Goal: Obtain resource: Download file/media

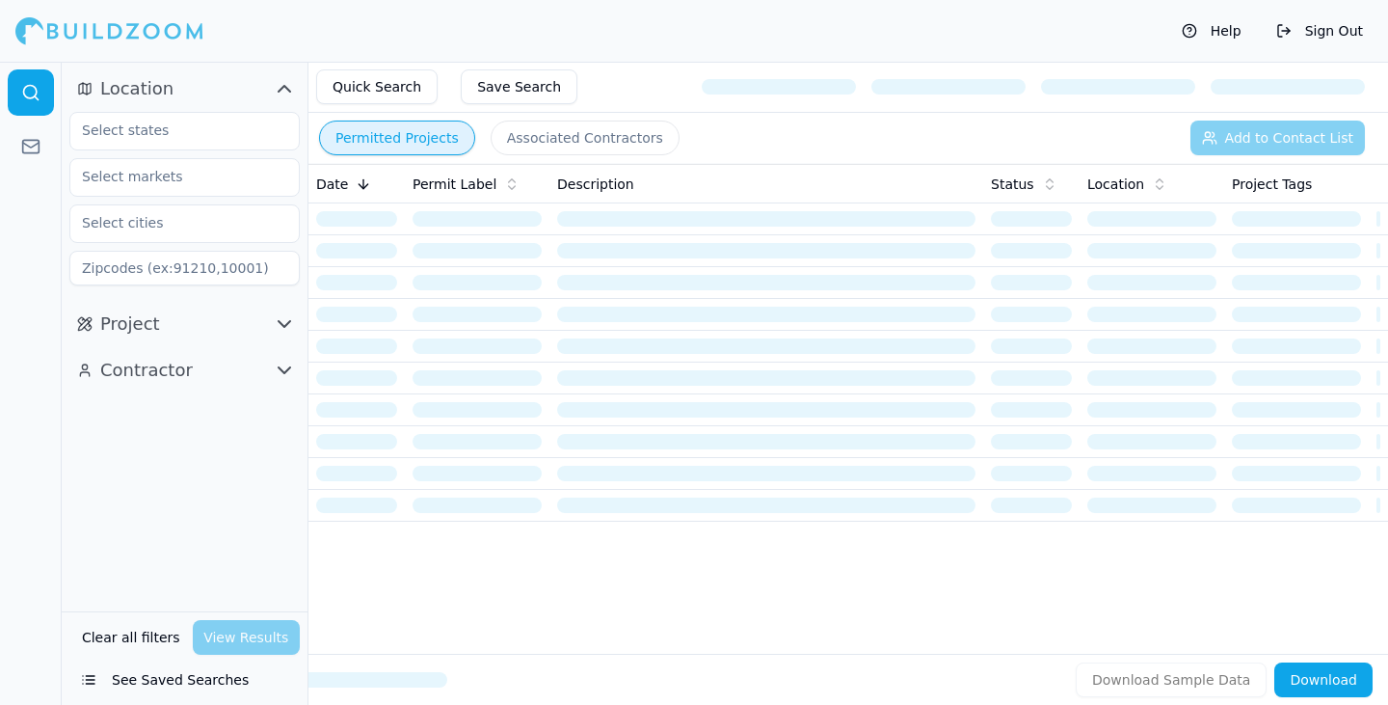
click at [171, 281] on input at bounding box center [184, 268] width 230 height 35
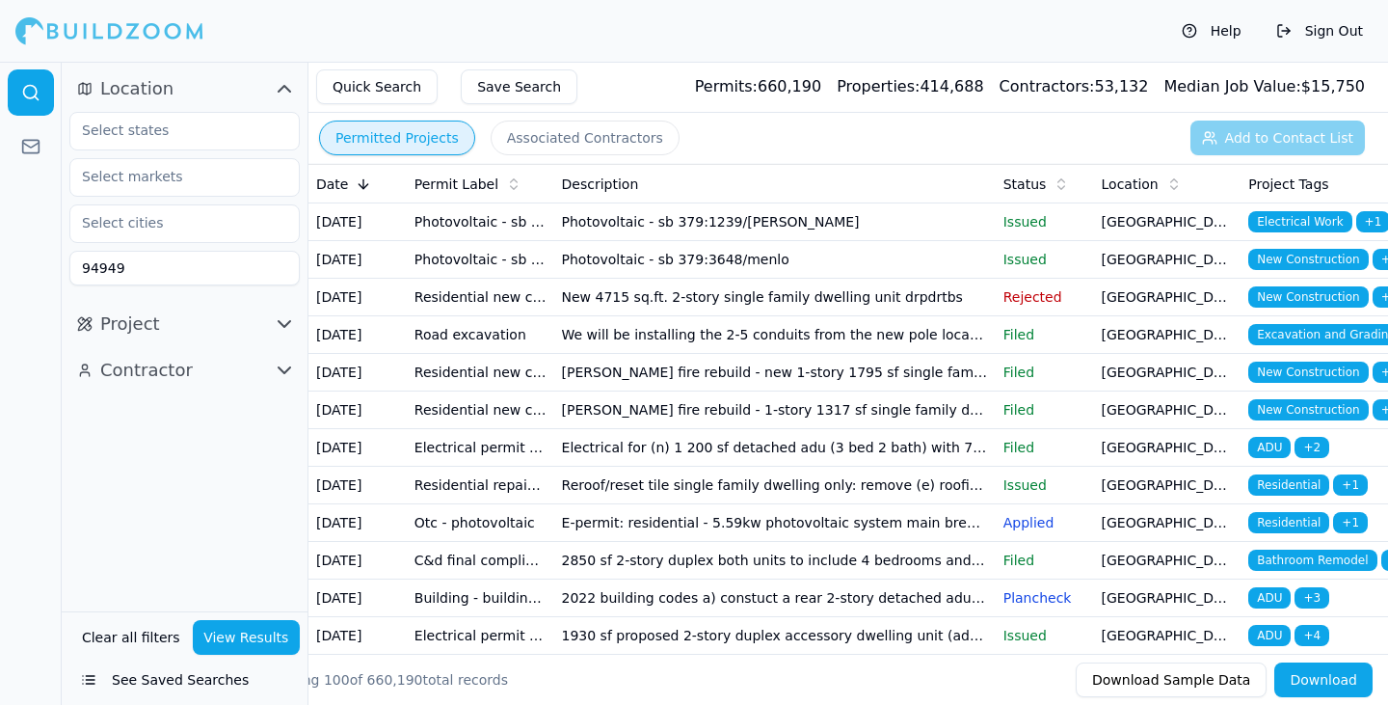
type input "94949"
click at [263, 635] on button "View Results" at bounding box center [247, 637] width 108 height 35
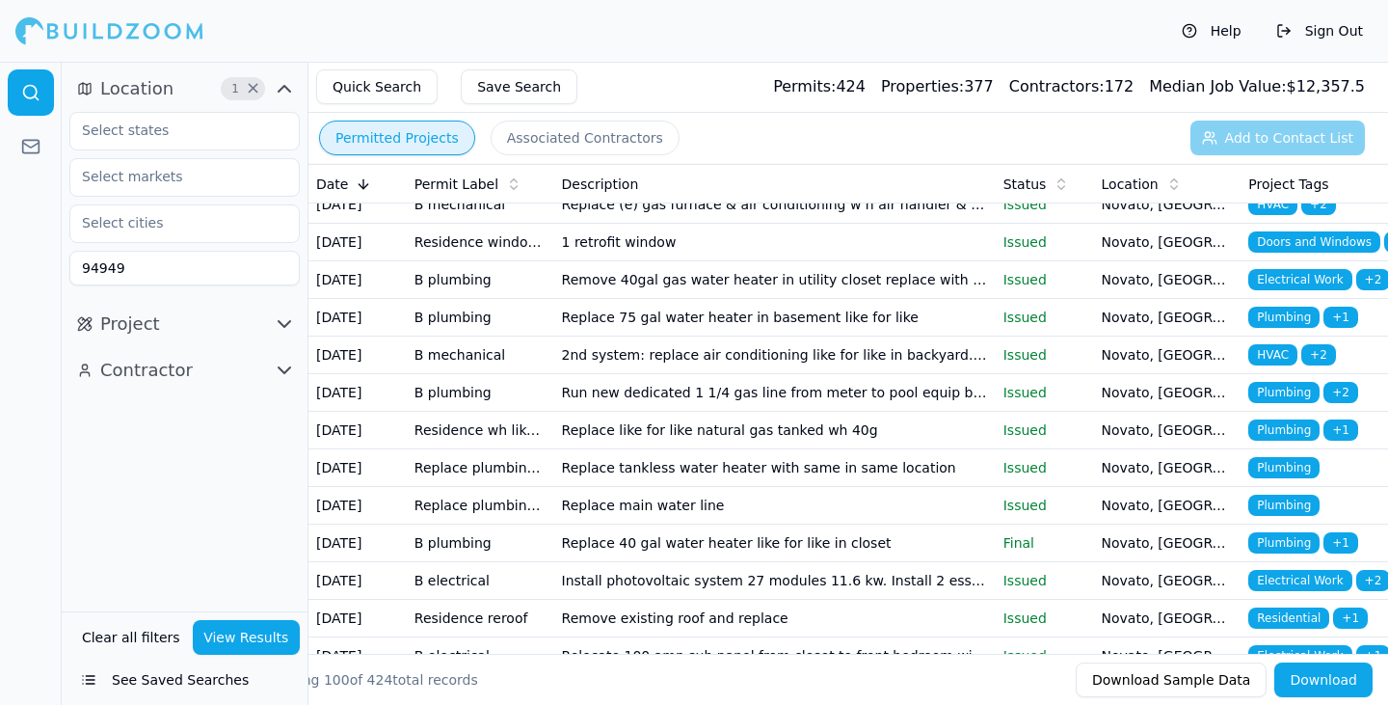
scroll to position [2799, 0]
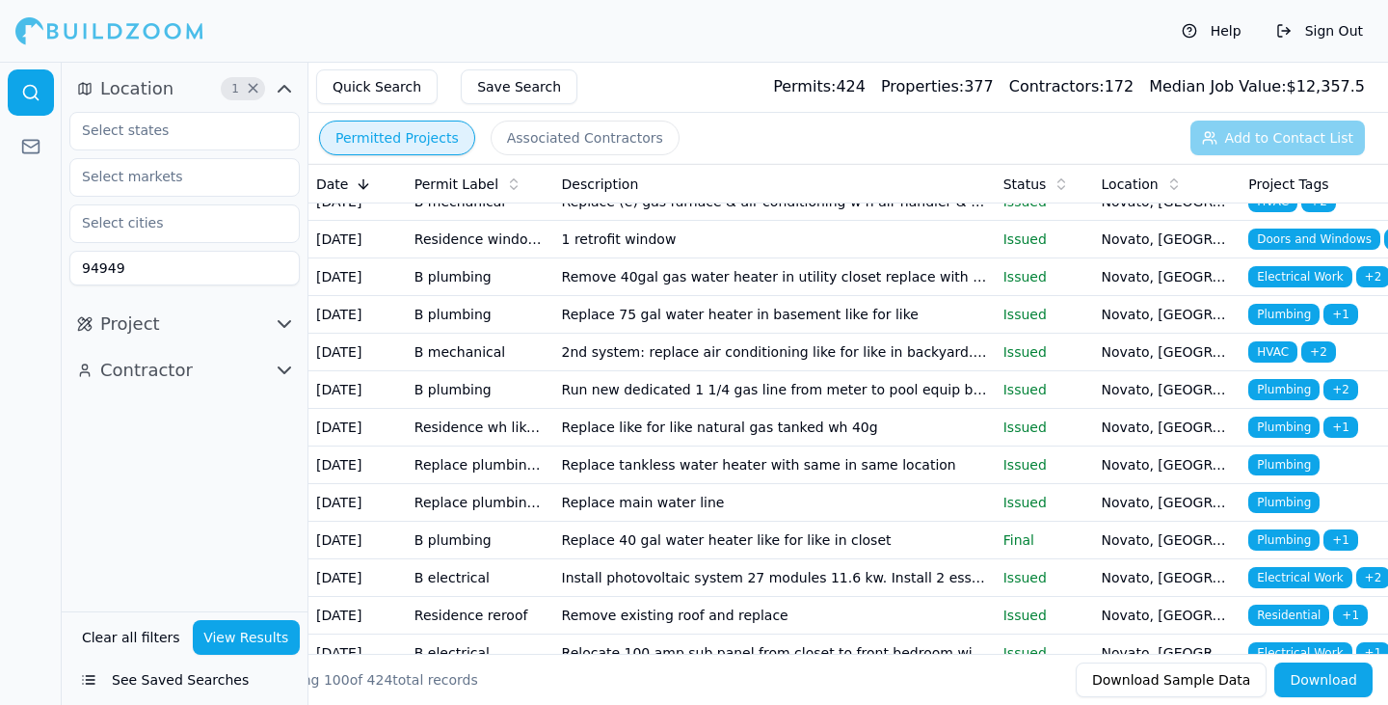
click at [540, 92] on button "Save Search" at bounding box center [519, 86] width 117 height 35
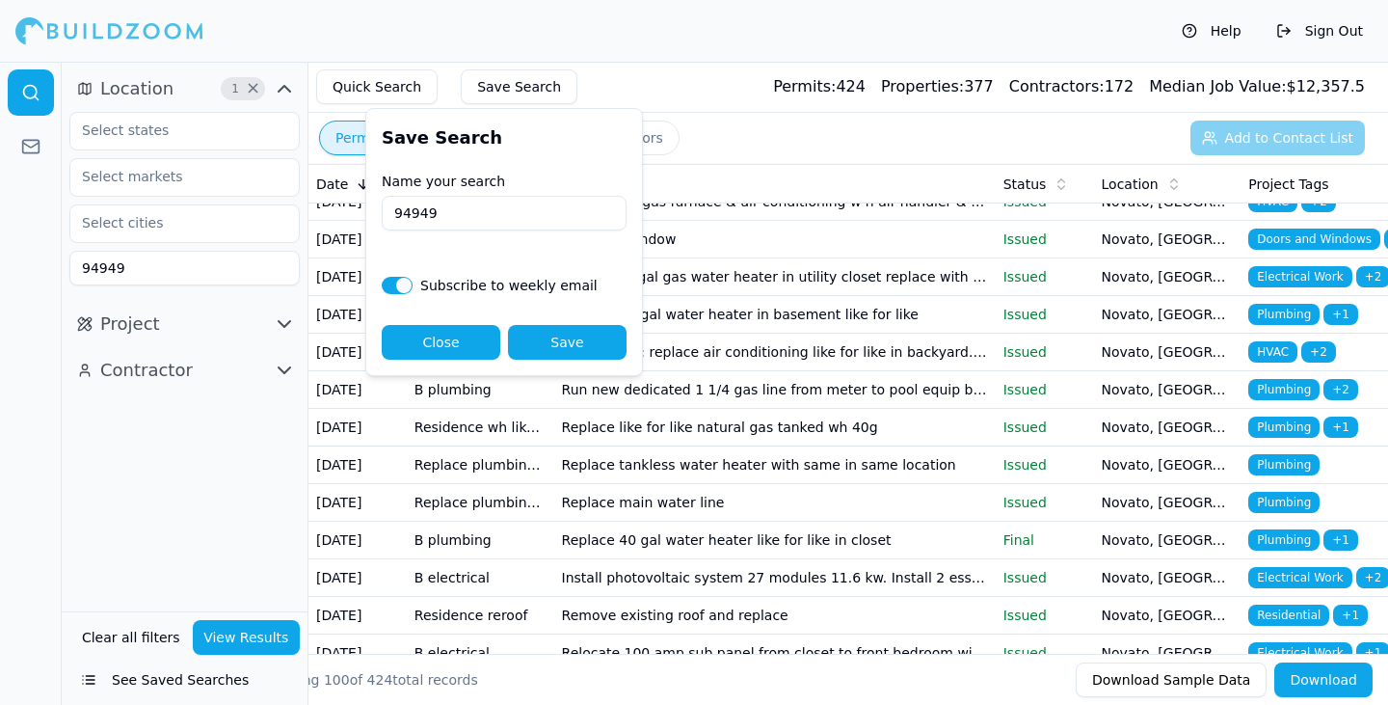
type input "94949"
drag, startPoint x: 434, startPoint y: 341, endPoint x: 554, endPoint y: 349, distance: 120.7
click at [554, 349] on div "Close Save" at bounding box center [504, 342] width 245 height 35
click at [554, 349] on button "Save" at bounding box center [567, 342] width 119 height 35
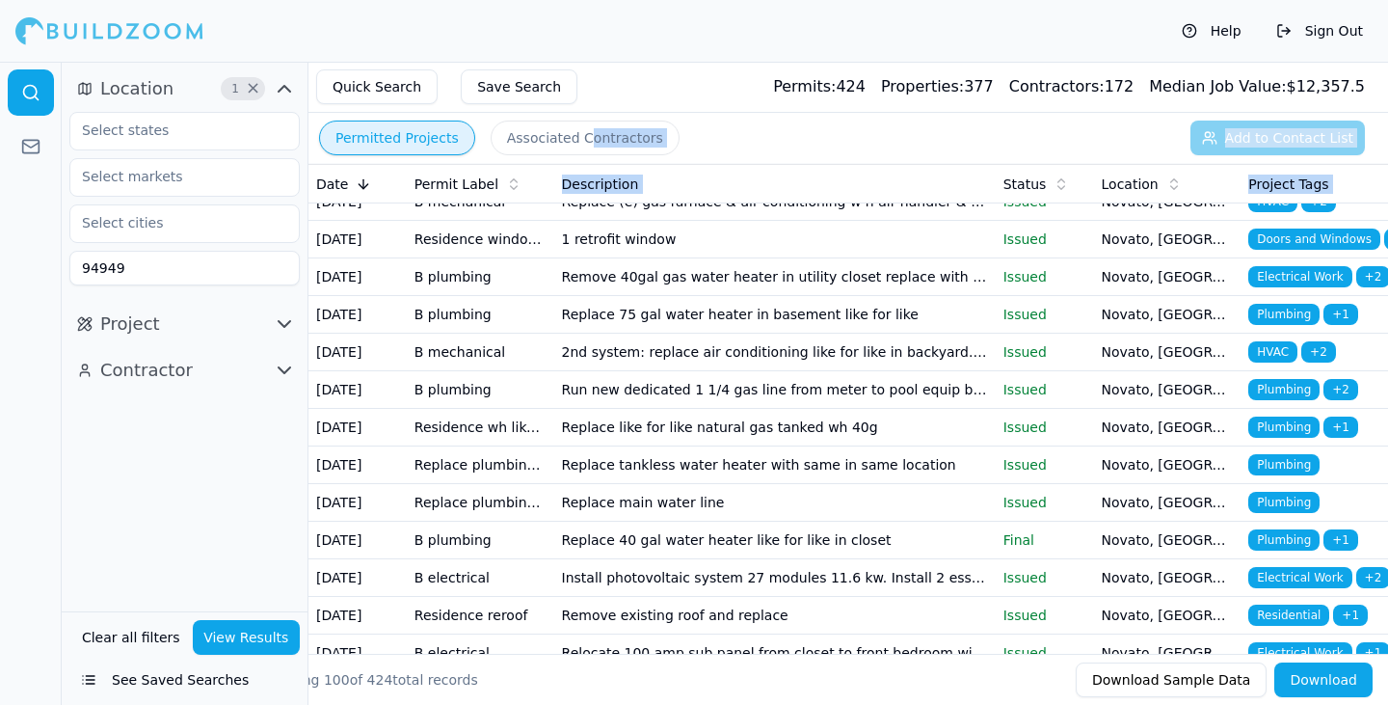
drag, startPoint x: 712, startPoint y: 343, endPoint x: 576, endPoint y: 120, distance: 262.2
click at [576, 120] on div "Permitted Projects Associated Contractors Add to Contact List Date Permit Label…" at bounding box center [1002, 383] width 1388 height 643
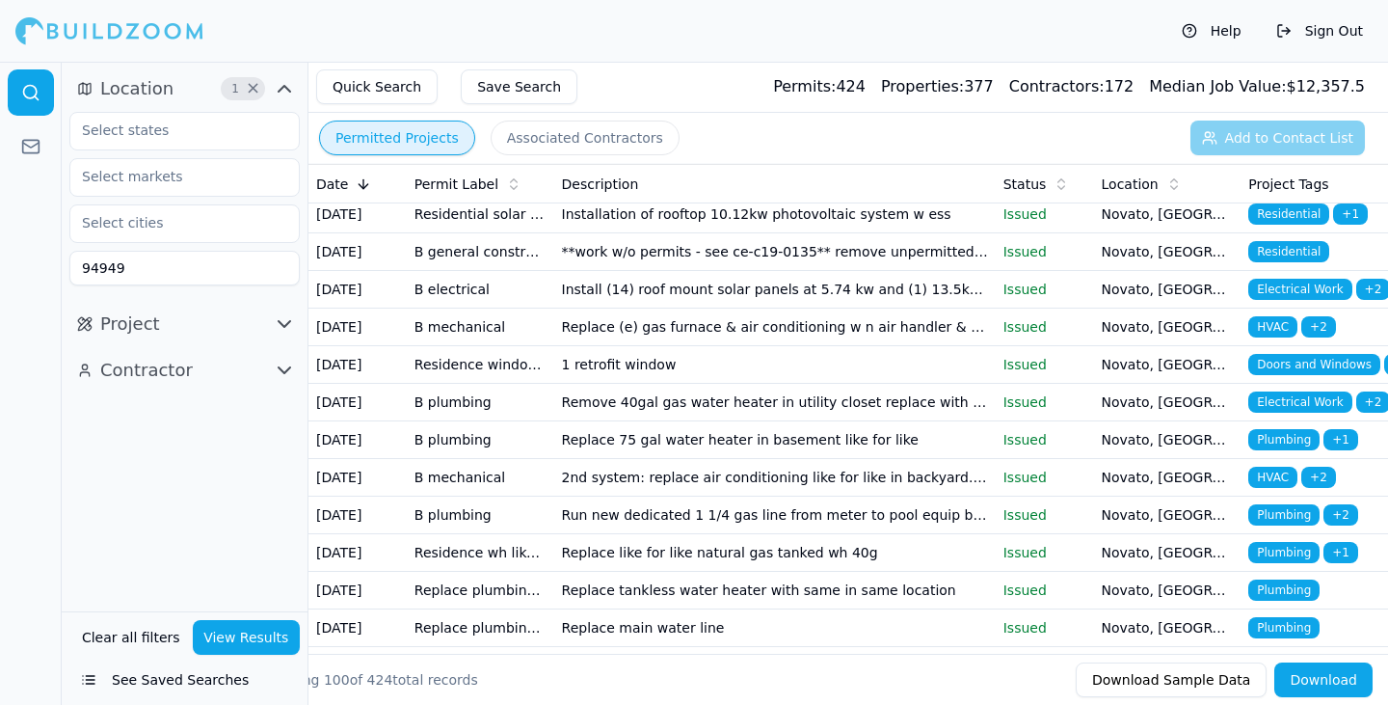
click at [782, 106] on div "Quick Search Save Search Permits: 424 Properties: 377 Contractors: 172 Median J…" at bounding box center [848, 87] width 1080 height 51
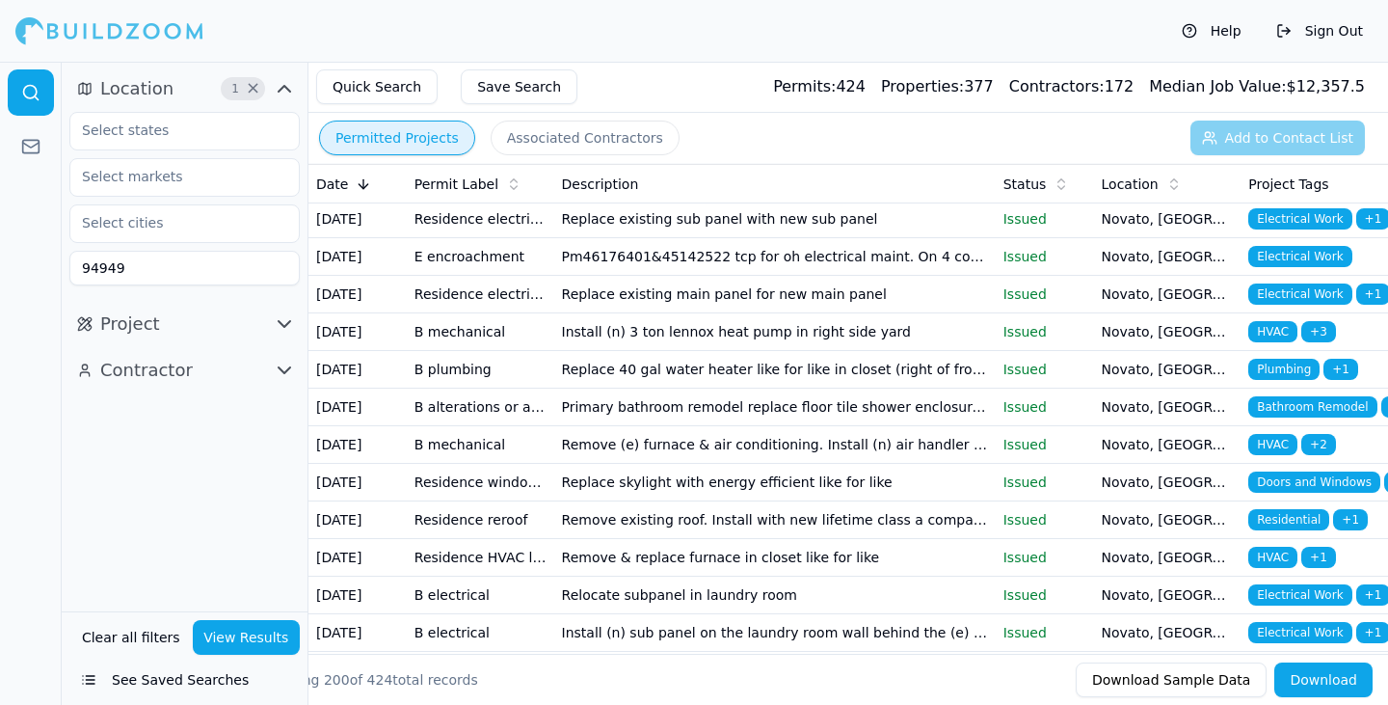
scroll to position [0, 0]
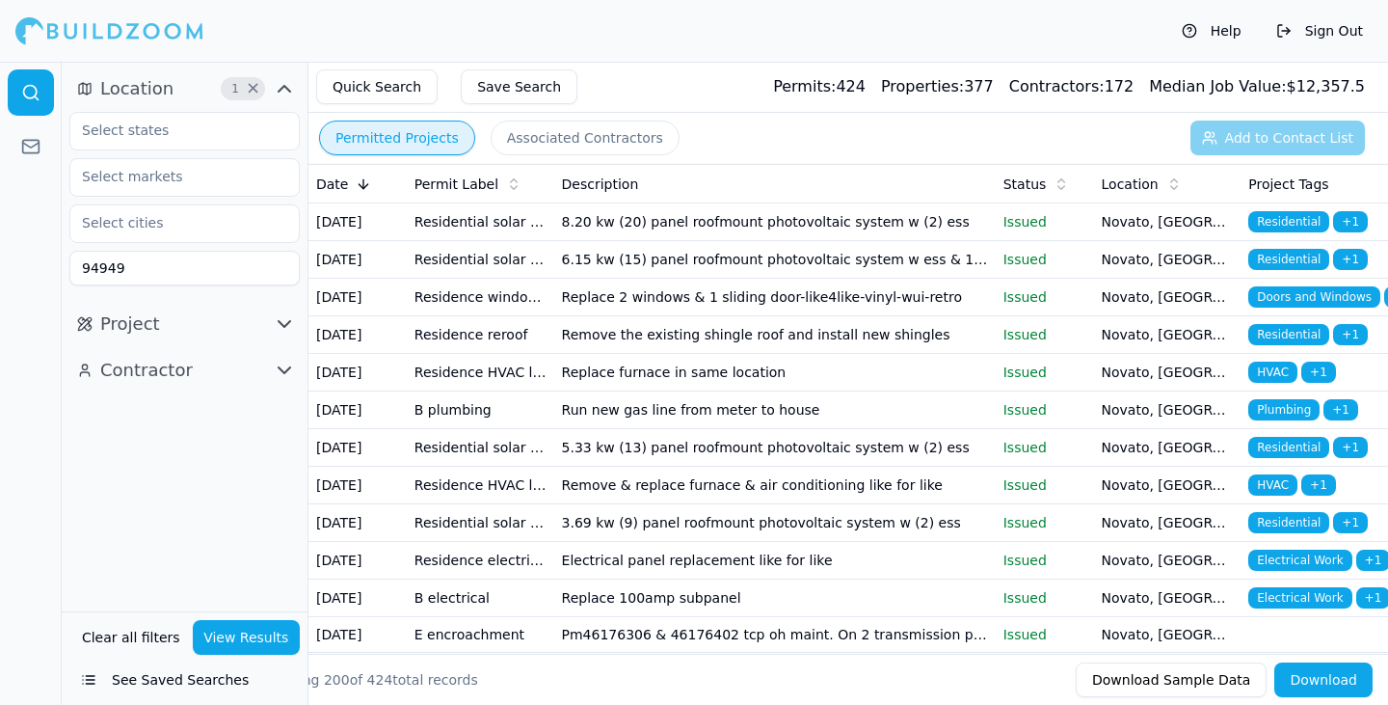
click at [743, 241] on td "8.20 kw (20) panel roofmount photovoltaic system w (2) ess" at bounding box center [775, 222] width 442 height 38
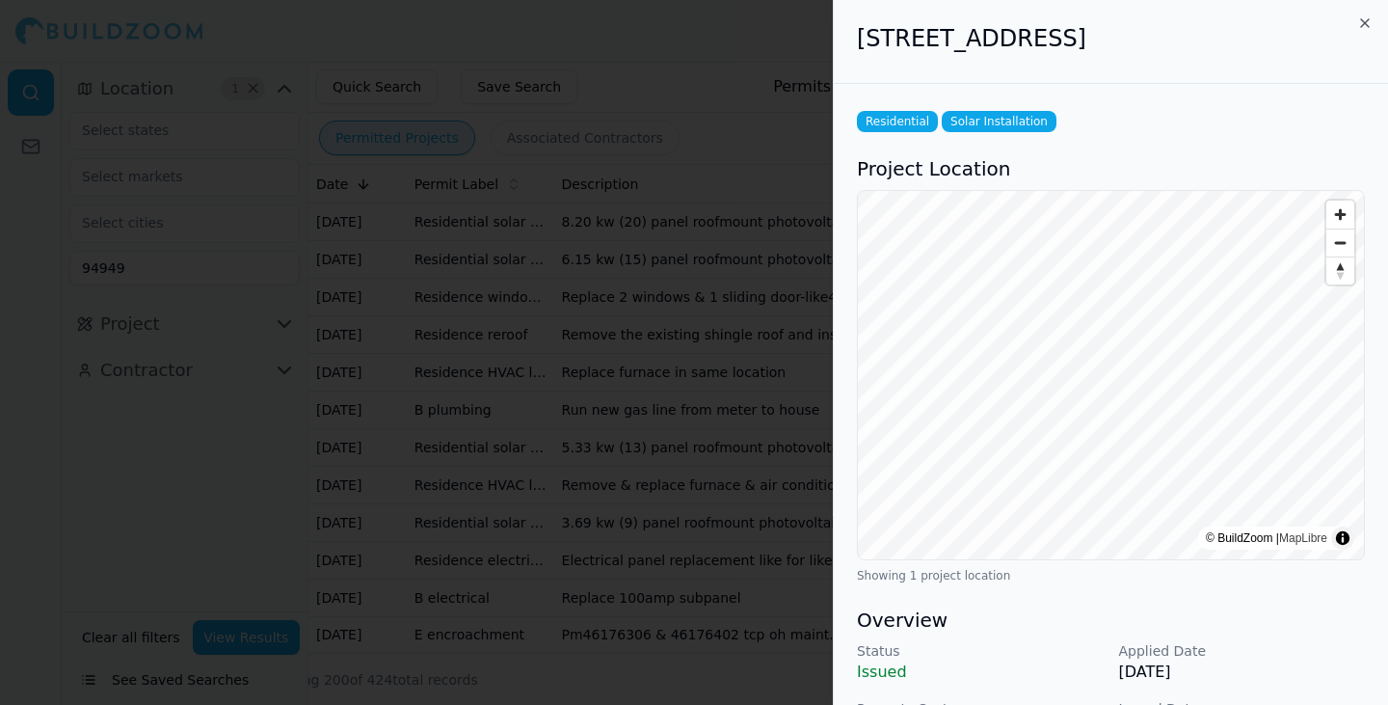
click at [1356, 20] on div "[STREET_ADDRESS]" at bounding box center [1111, 42] width 554 height 84
click at [1363, 23] on icon "button" at bounding box center [1364, 22] width 15 height 15
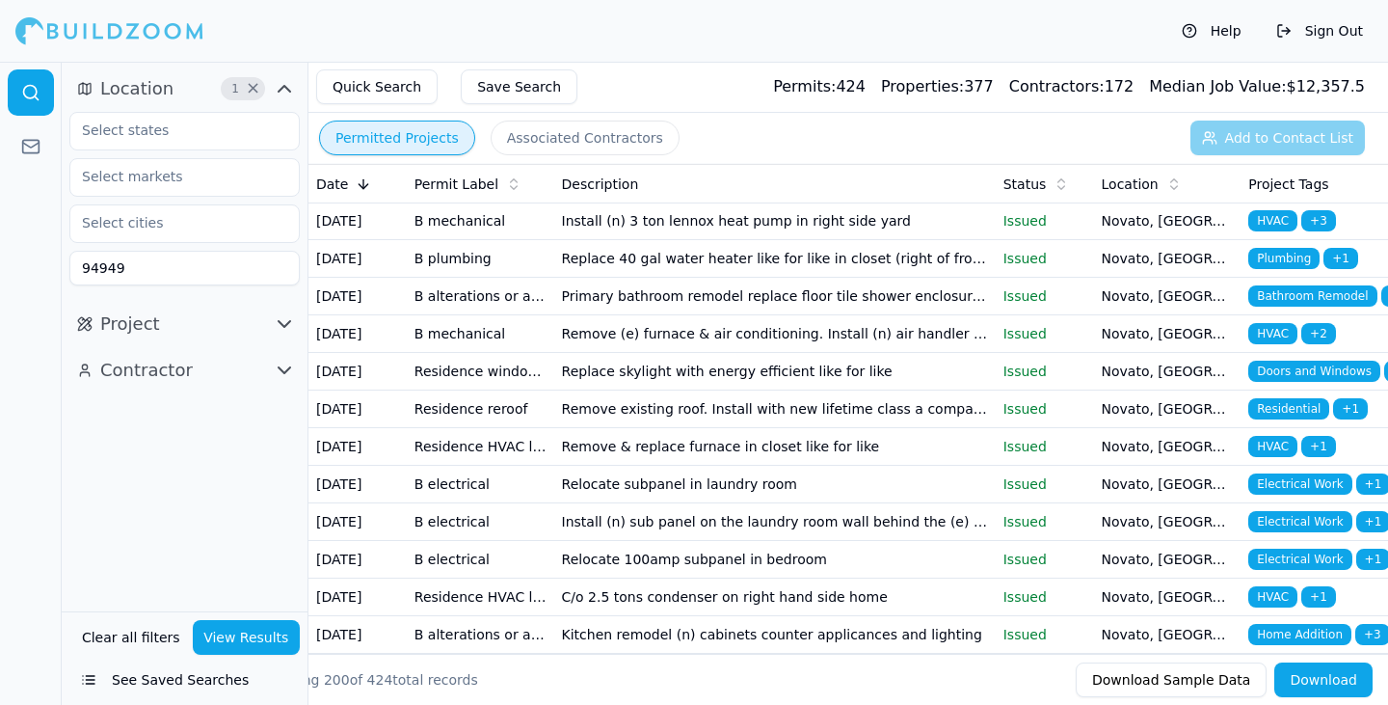
scroll to position [679, 0]
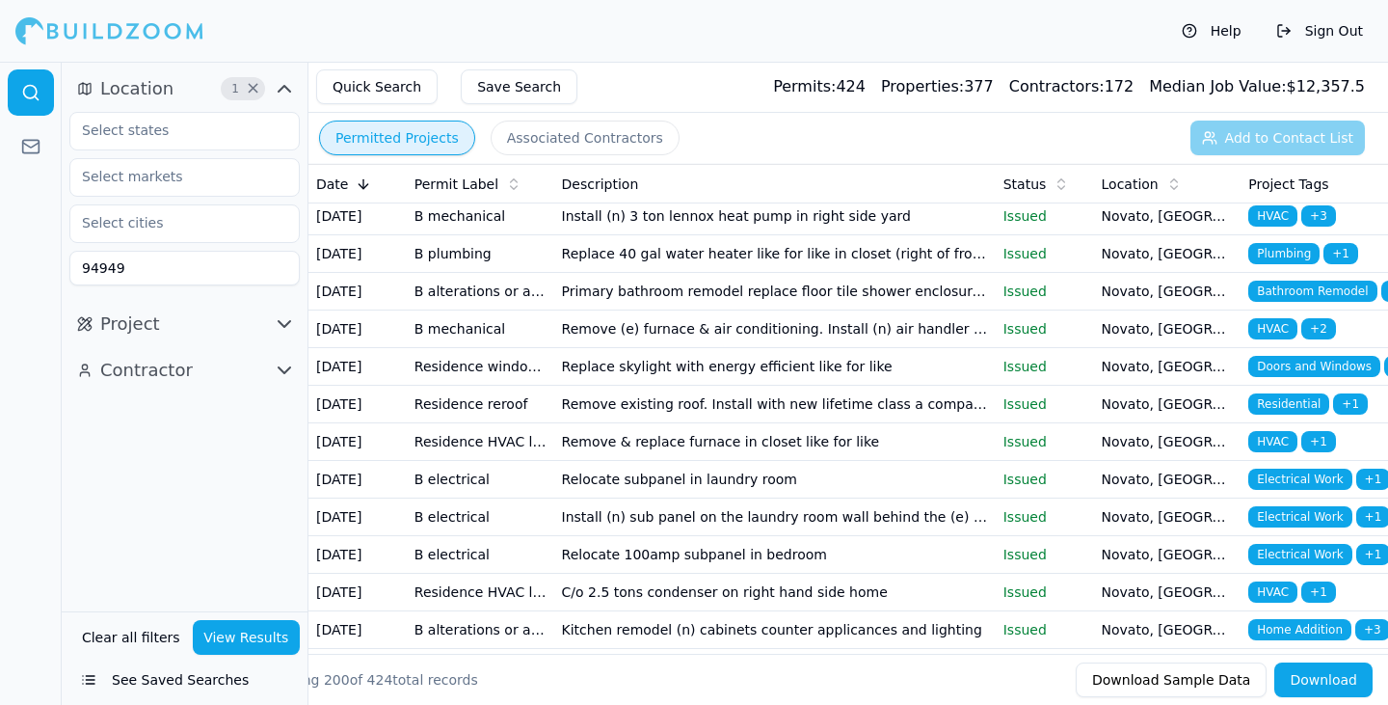
click at [844, 85] on td "Replace existing main panel for new main panel like for like" at bounding box center [775, 66] width 442 height 38
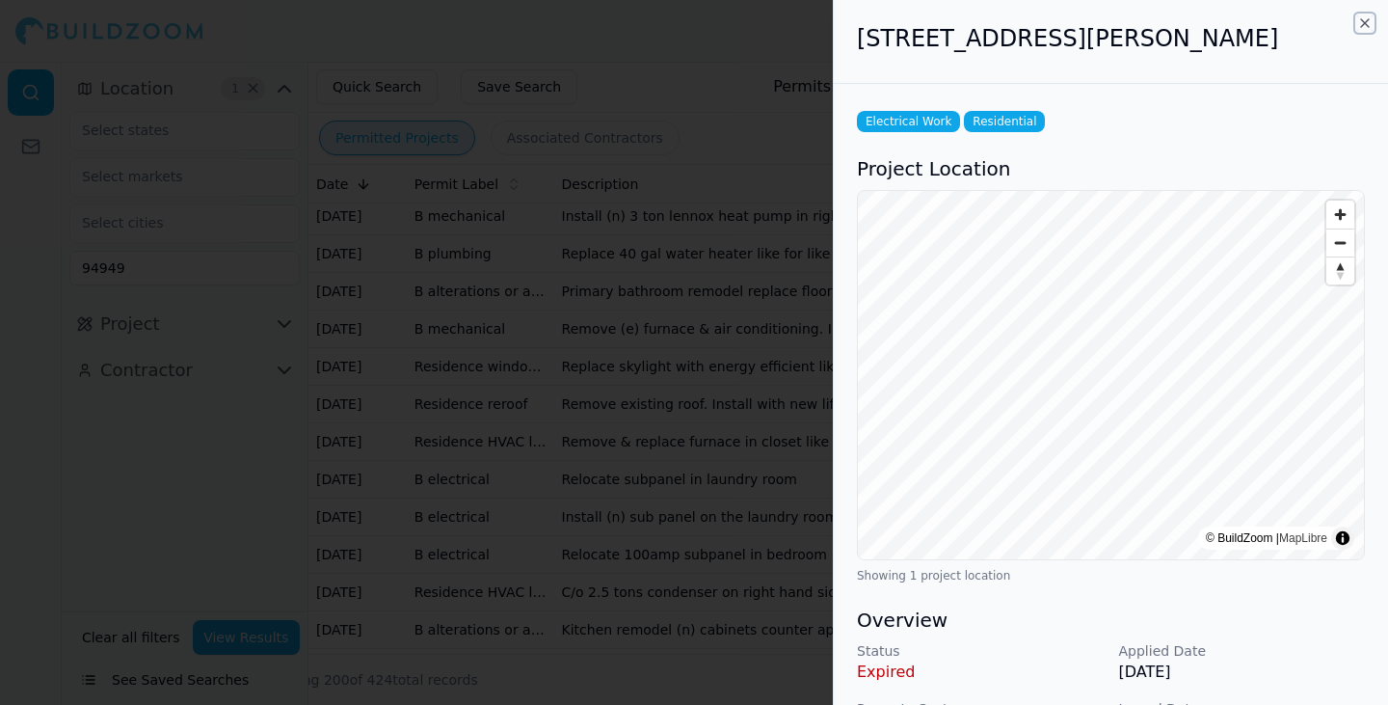
click at [1366, 21] on icon "button" at bounding box center [1364, 22] width 15 height 15
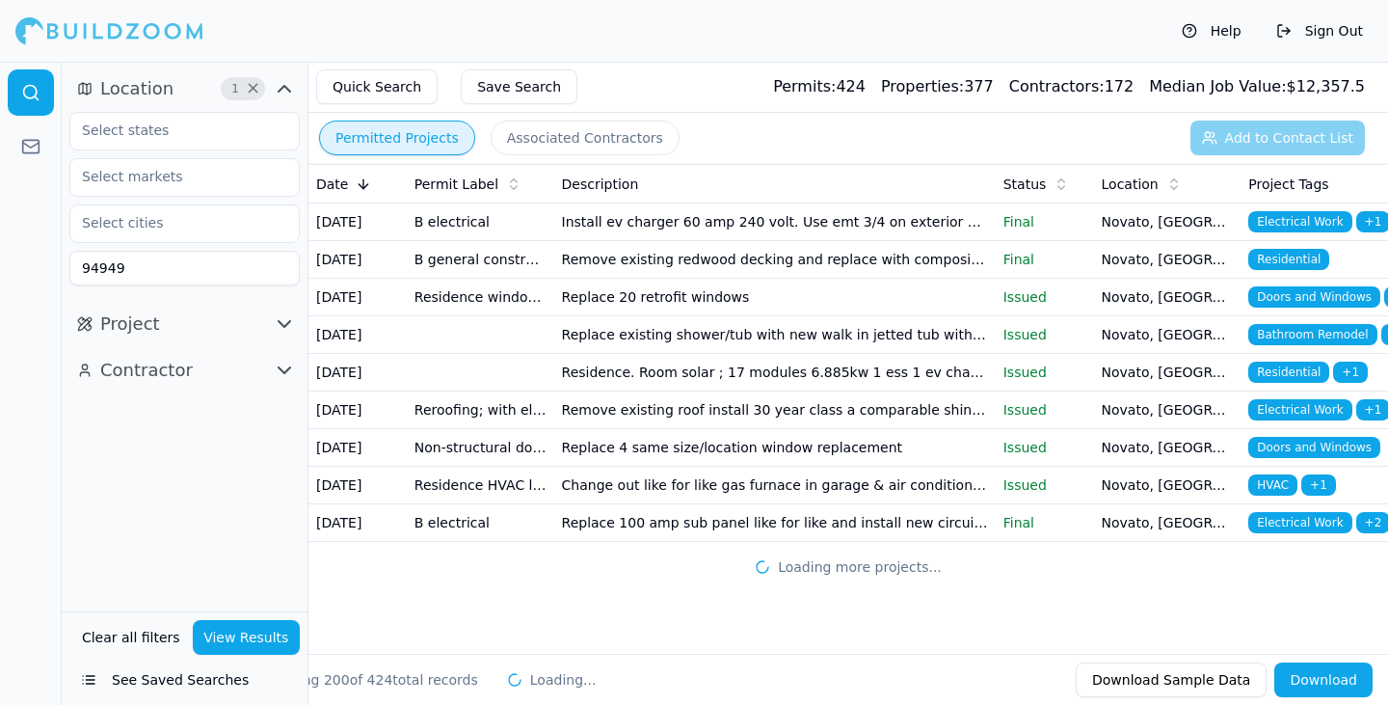
scroll to position [9958, 0]
click at [1326, 686] on button "Download" at bounding box center [1323, 679] width 98 height 35
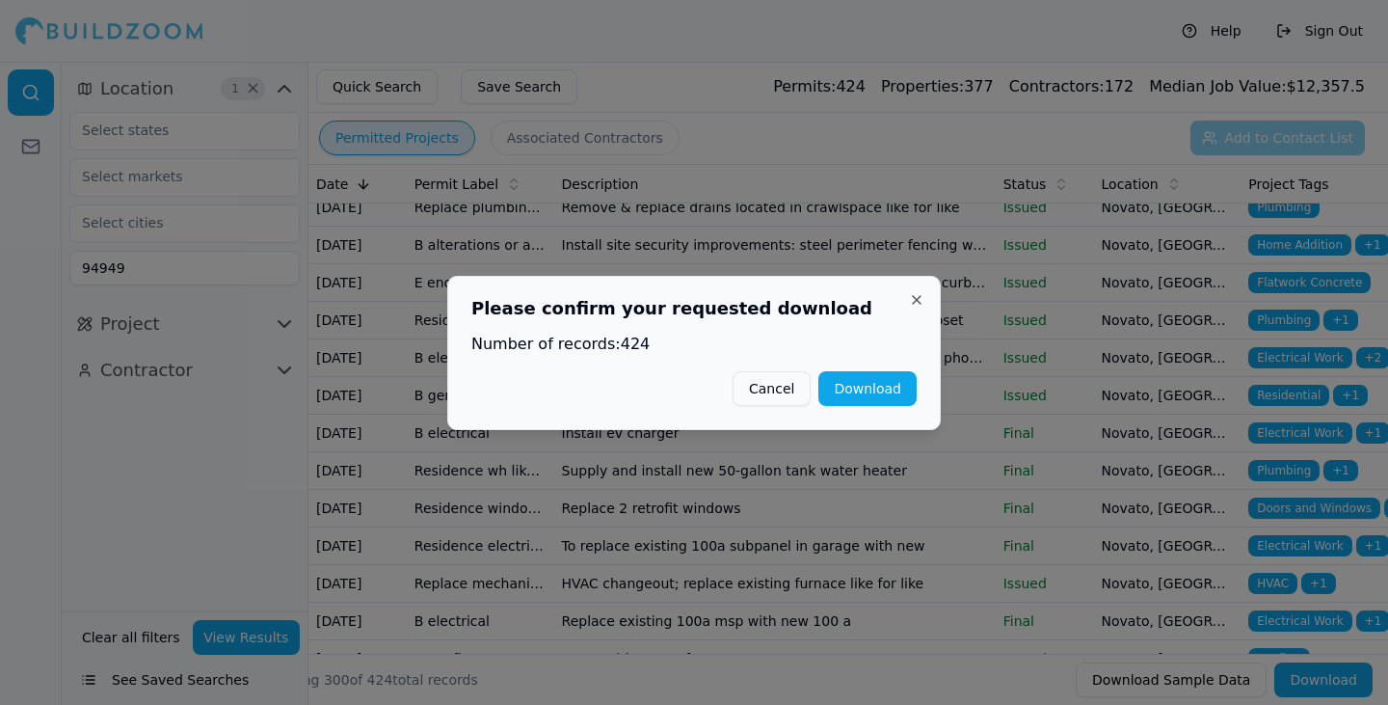
click at [787, 396] on button "Cancel" at bounding box center [772, 388] width 78 height 35
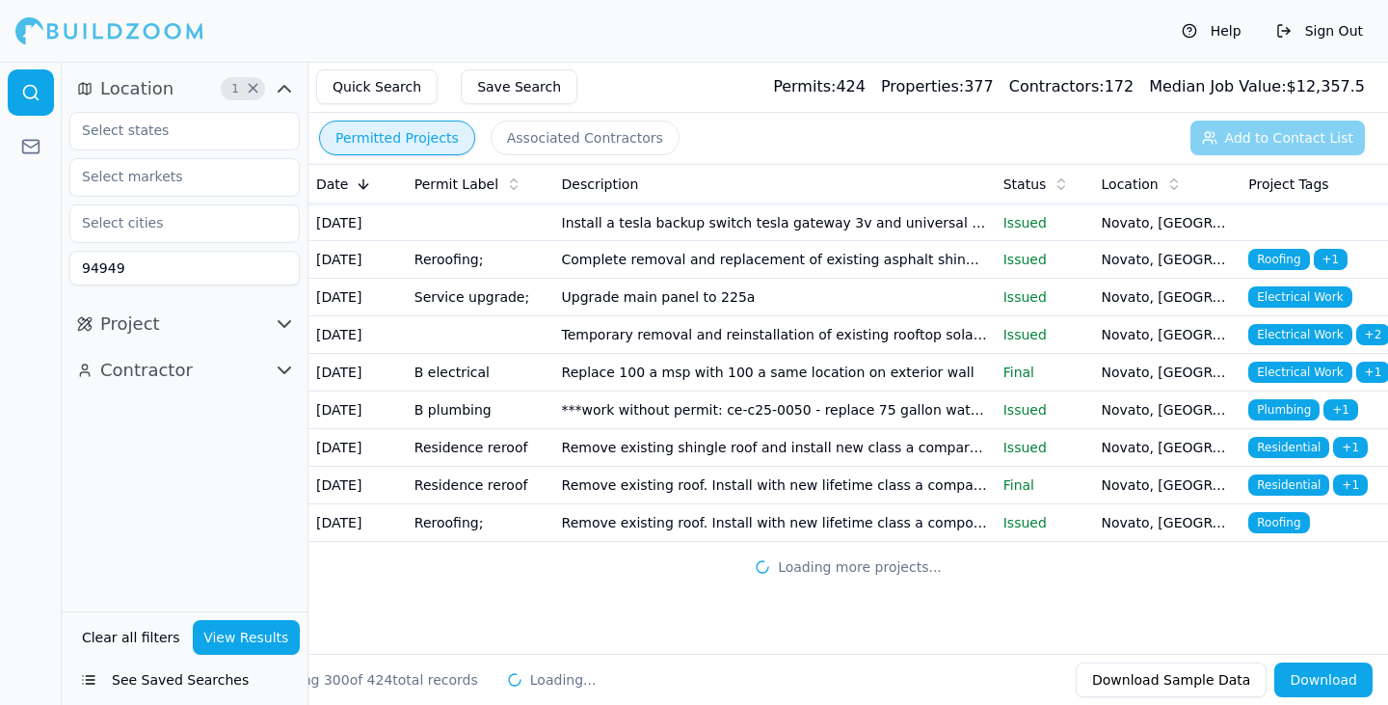
scroll to position [15082, 0]
click at [362, 182] on icon at bounding box center [363, 183] width 15 height 15
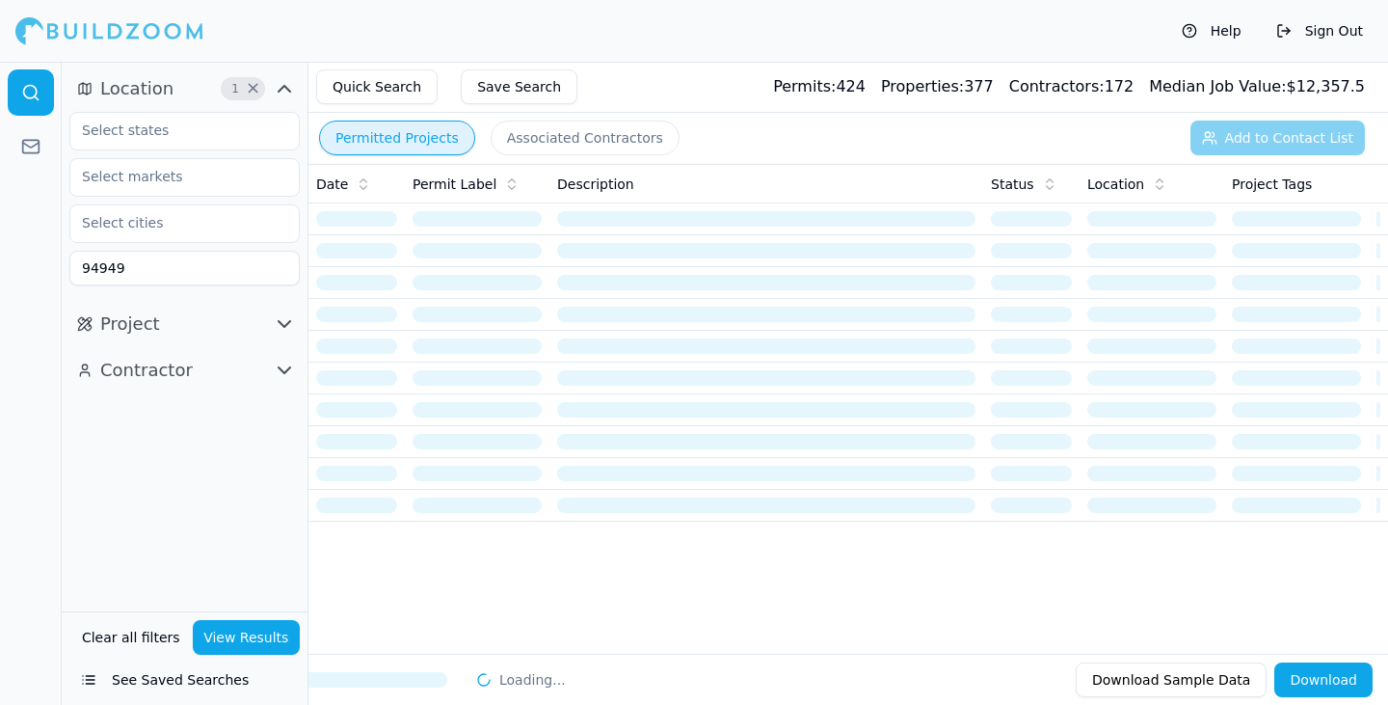
scroll to position [0, 0]
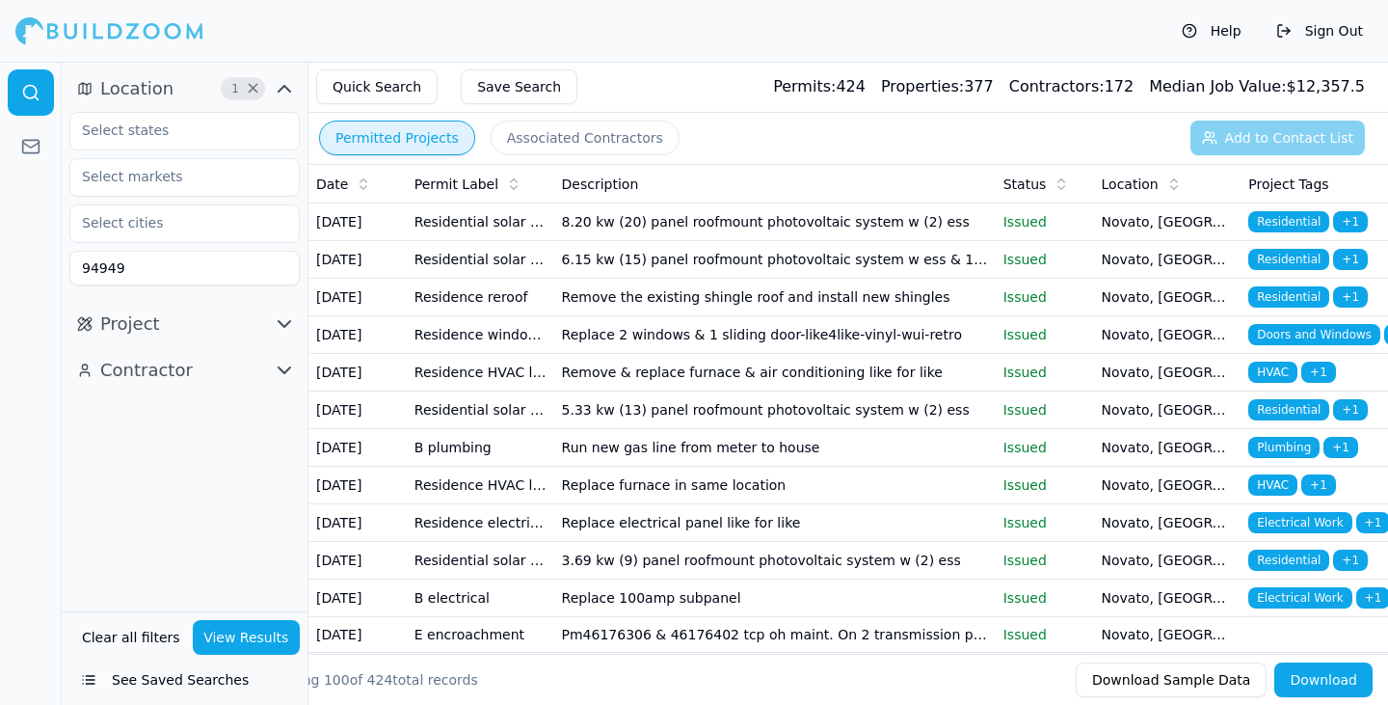
click at [362, 179] on icon at bounding box center [364, 179] width 7 height 3
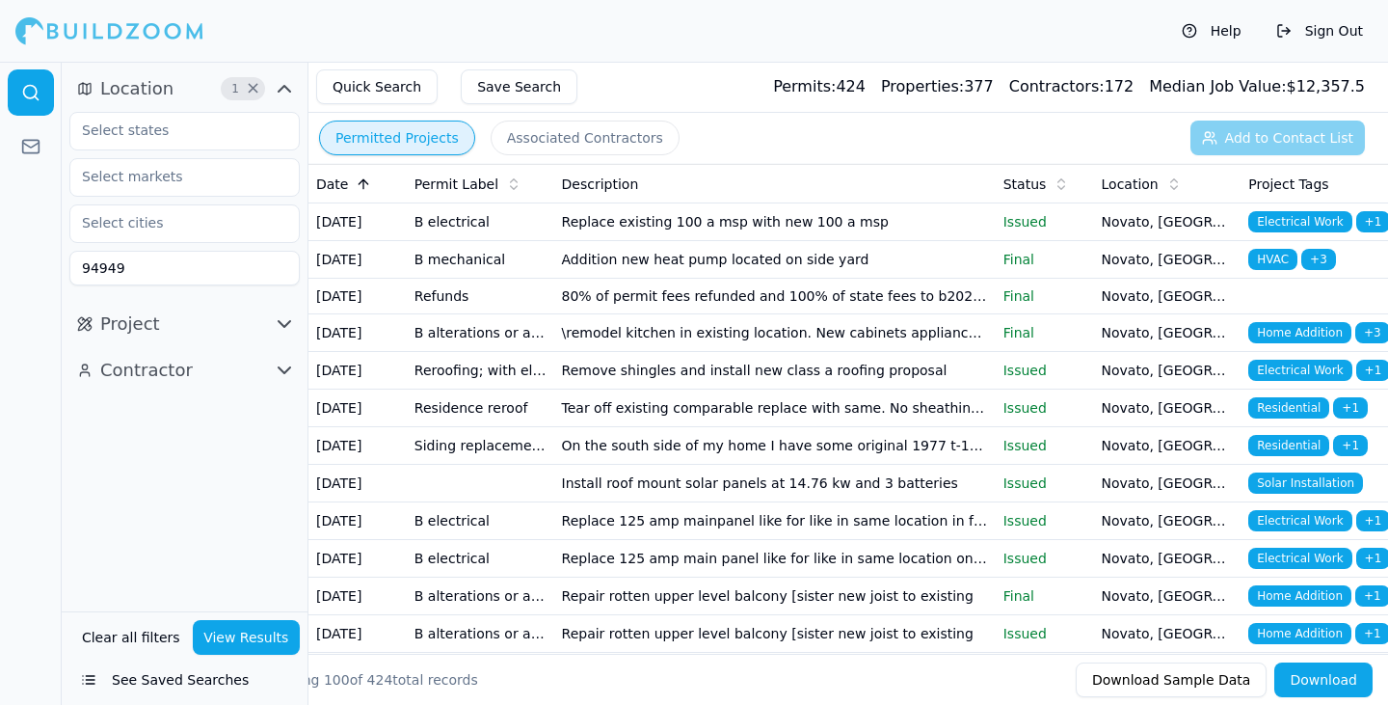
click at [362, 180] on icon at bounding box center [364, 181] width 9 height 5
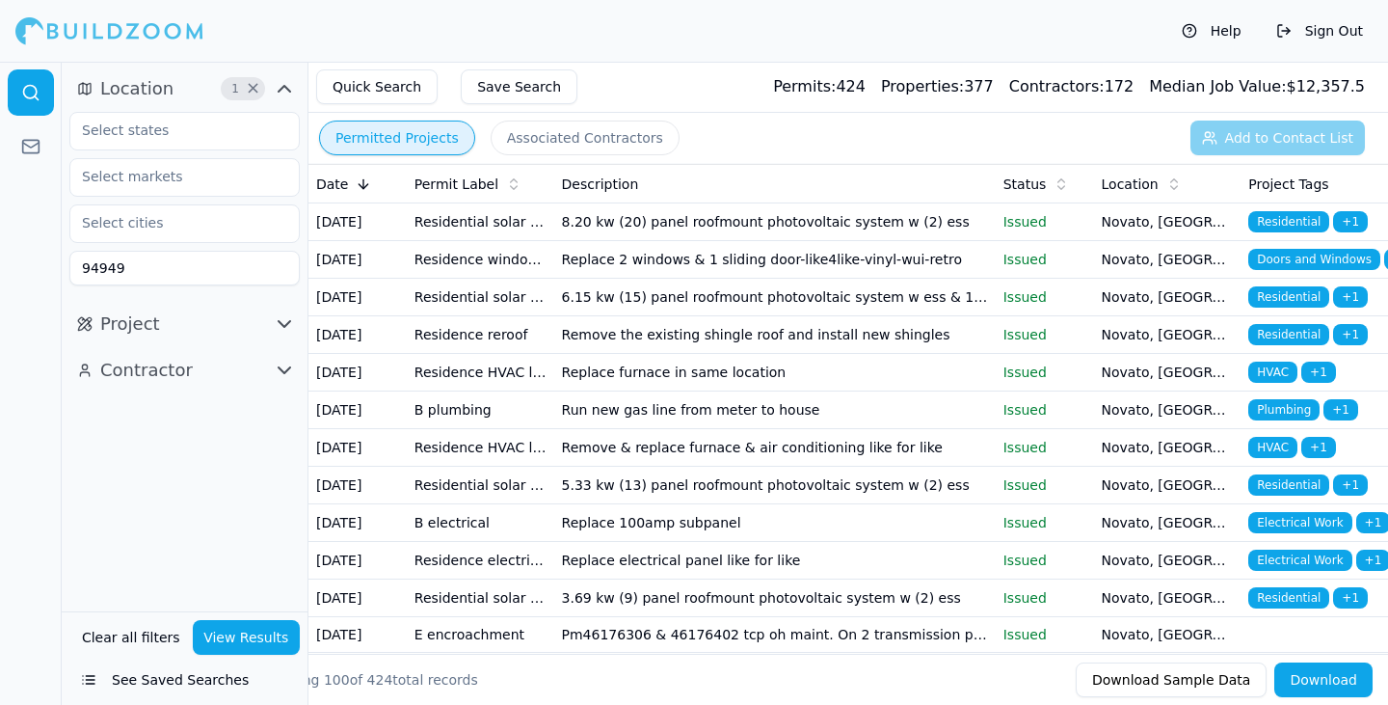
click at [362, 180] on icon at bounding box center [363, 183] width 15 height 15
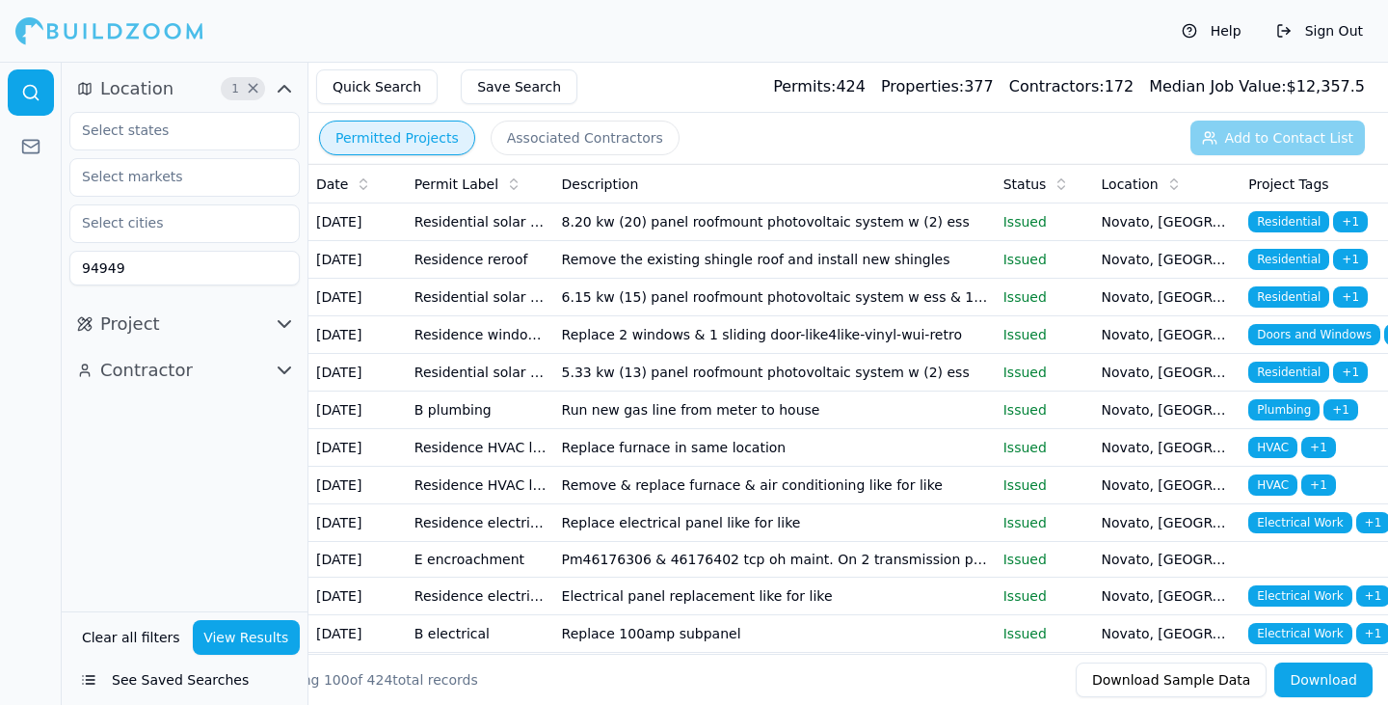
click at [90, 683] on button "See Saved Searches" at bounding box center [184, 679] width 230 height 35
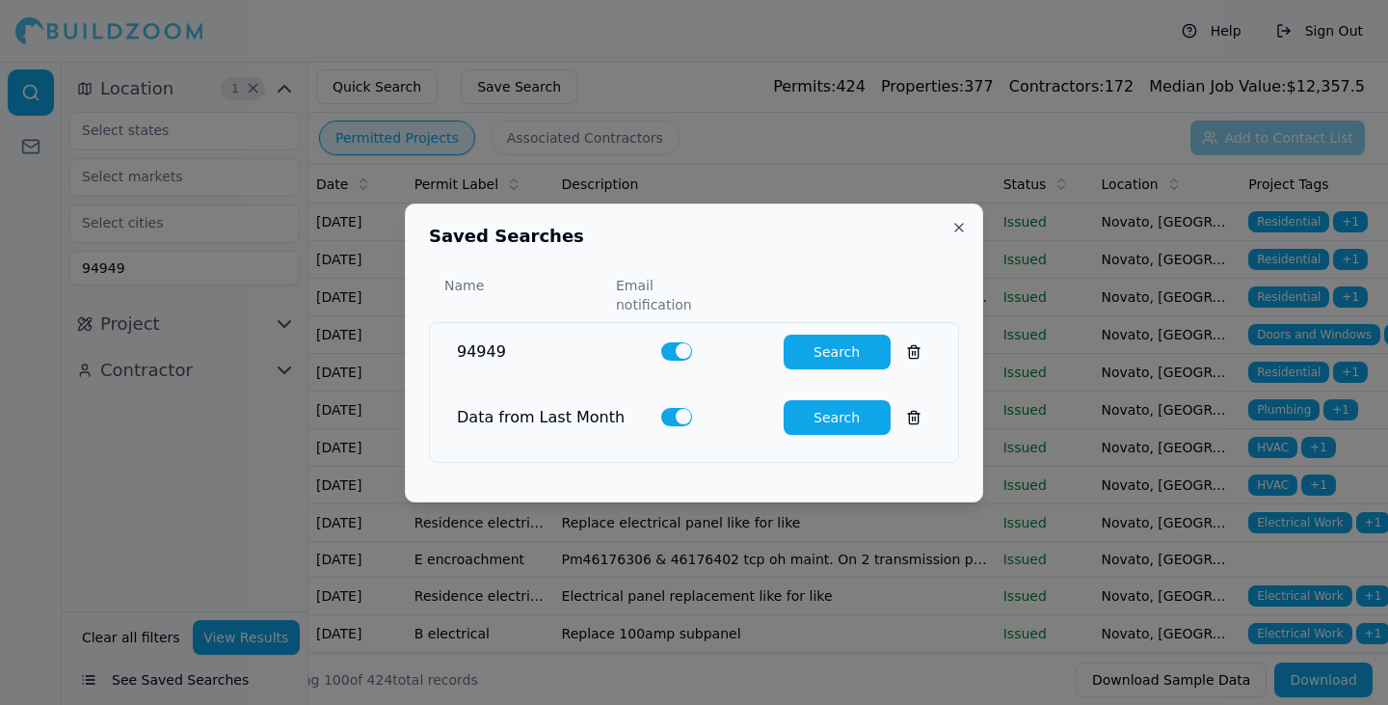
click at [681, 408] on button "button" at bounding box center [676, 416] width 31 height 17
click at [703, 408] on div at bounding box center [714, 416] width 107 height 17
click at [906, 401] on button at bounding box center [914, 417] width 35 height 35
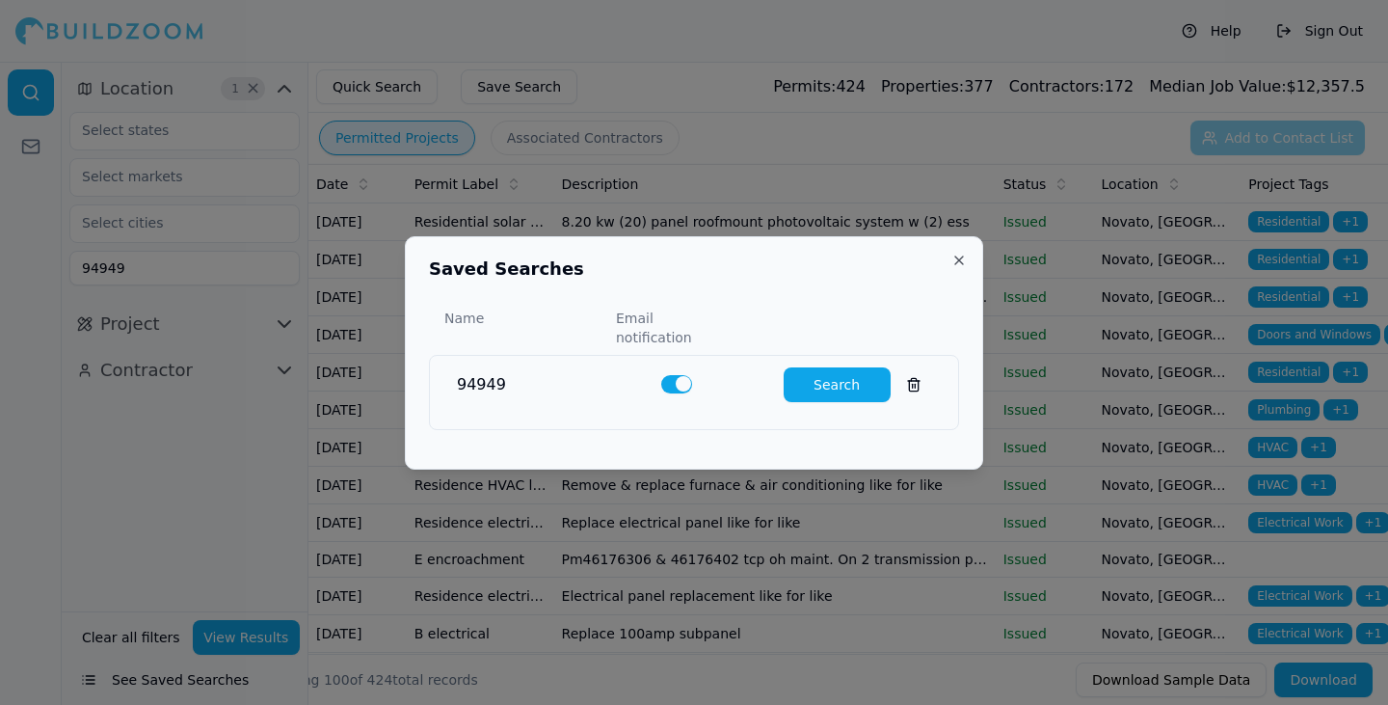
click at [849, 374] on button "Search" at bounding box center [837, 384] width 107 height 35
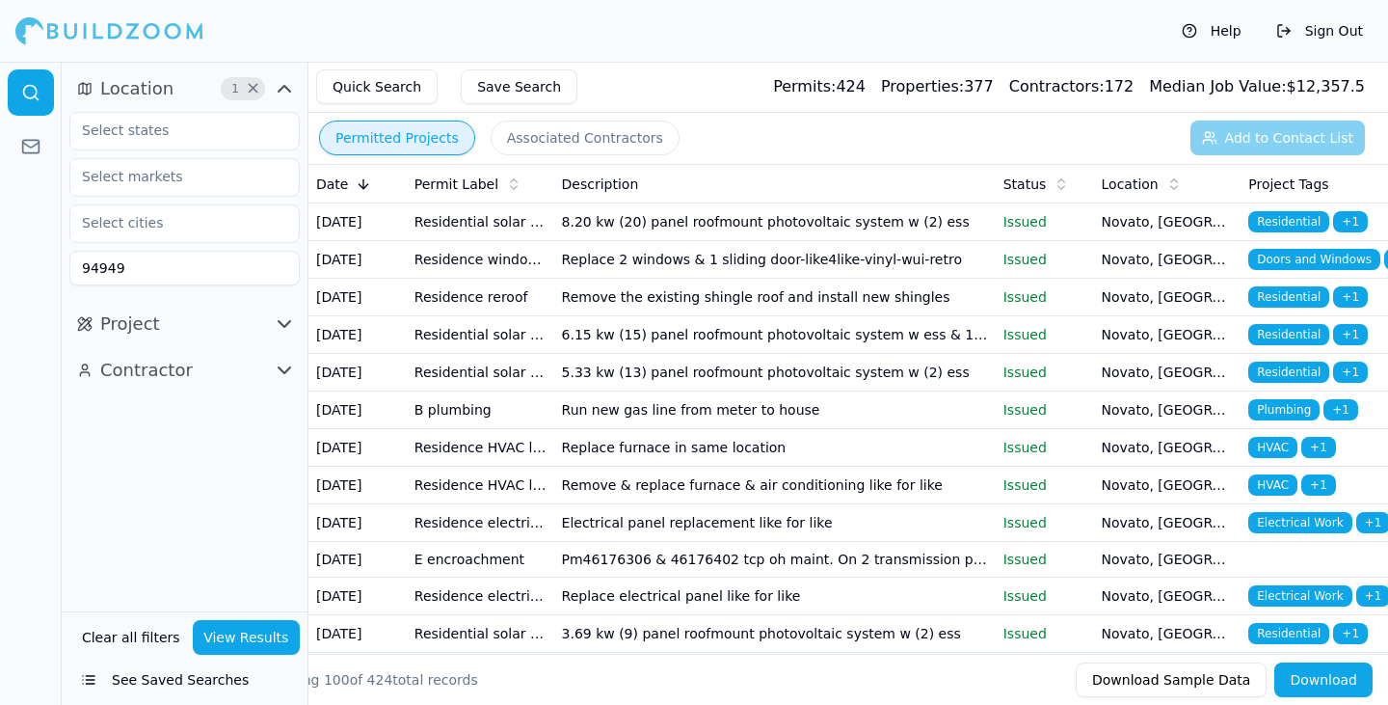
click at [114, 683] on button "See Saved Searches" at bounding box center [184, 679] width 230 height 35
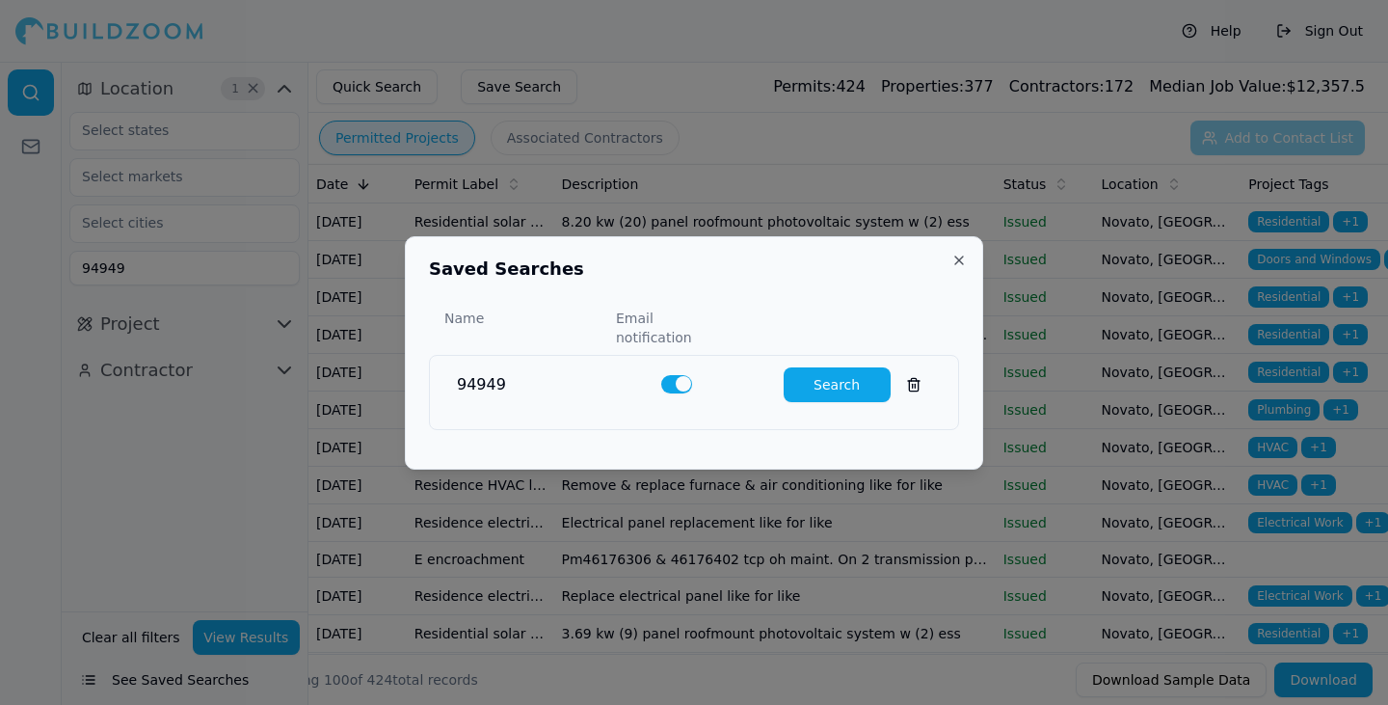
click at [954, 268] on button "Close" at bounding box center [958, 260] width 15 height 15
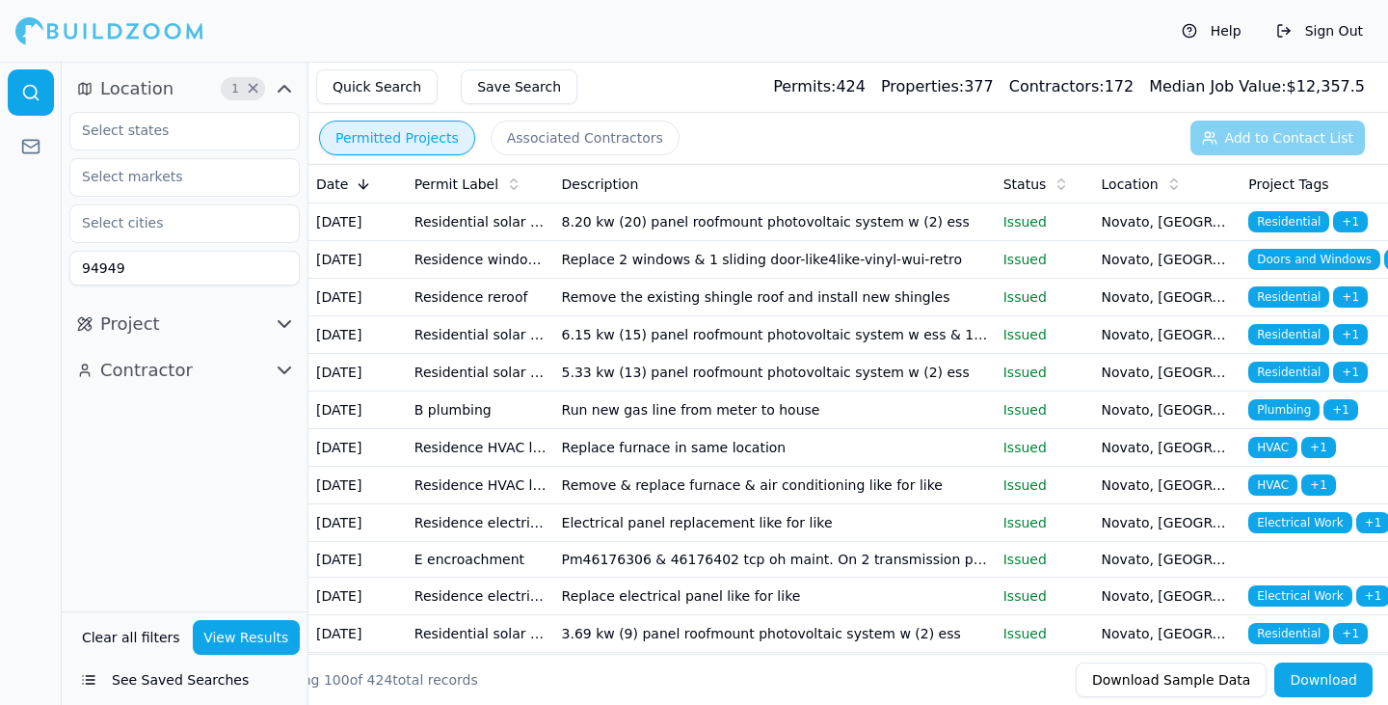
click at [143, 635] on button "Clear all filters" at bounding box center [131, 637] width 108 height 35
click at [209, 258] on input at bounding box center [184, 268] width 230 height 35
type input "9"
click at [199, 229] on input "text" at bounding box center [172, 222] width 204 height 35
type input "bel marin keys"
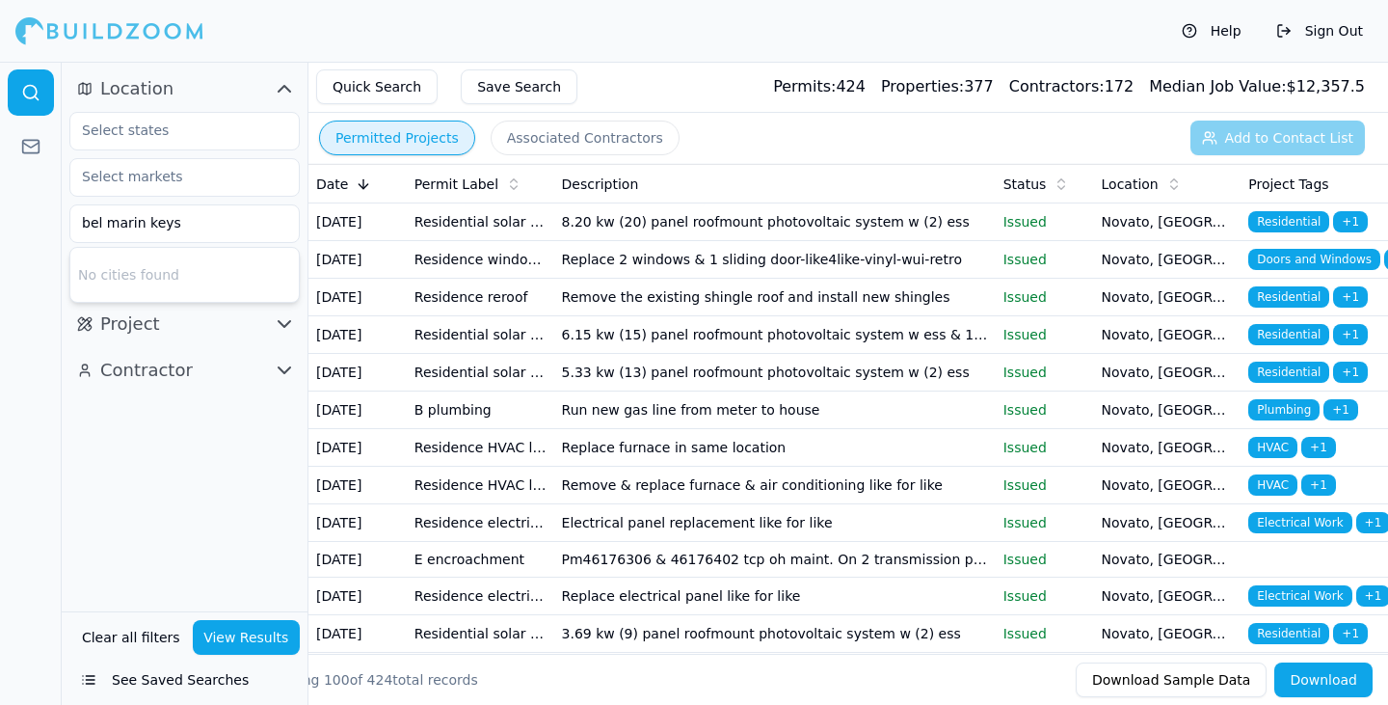
click at [32, 320] on div at bounding box center [31, 383] width 62 height 643
click at [117, 279] on input at bounding box center [184, 268] width 230 height 35
type input "94949"
click at [36, 421] on div at bounding box center [31, 383] width 62 height 643
click at [261, 636] on button "View Results" at bounding box center [247, 637] width 108 height 35
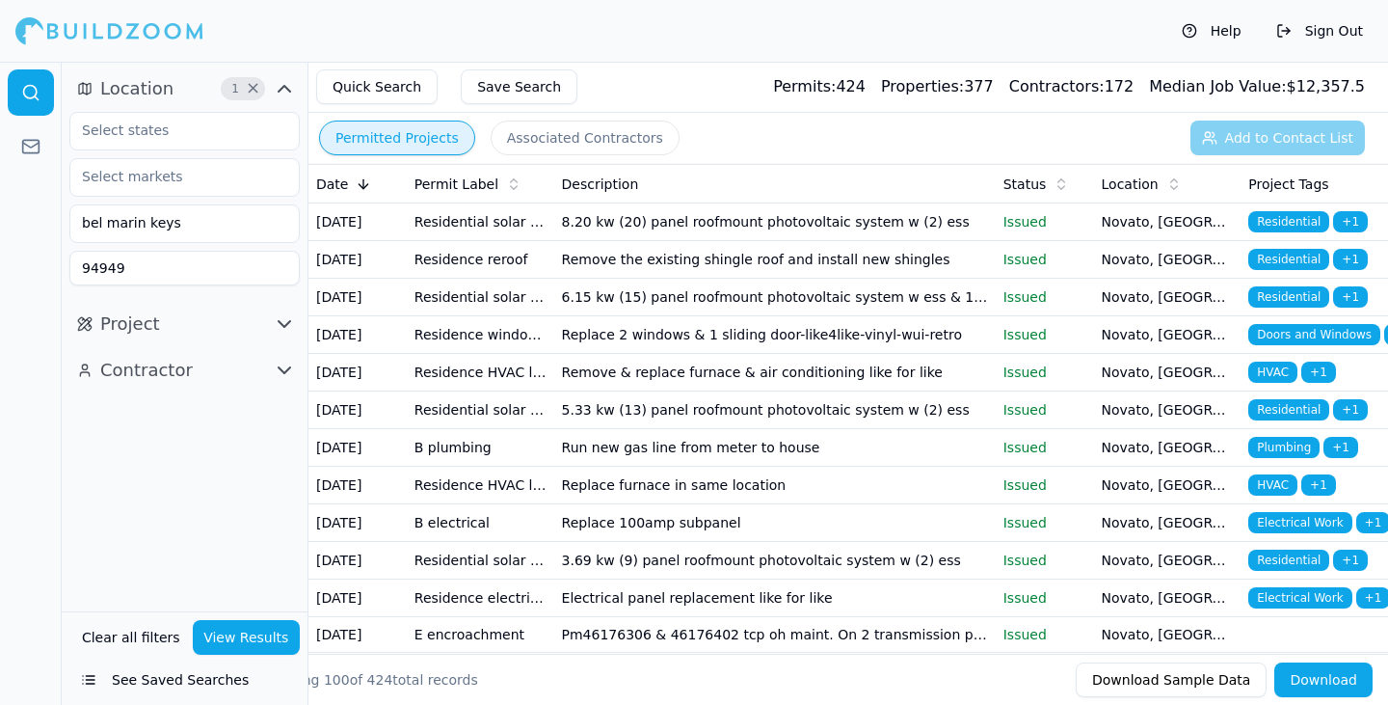
click at [134, 678] on button "See Saved Searches" at bounding box center [184, 679] width 230 height 35
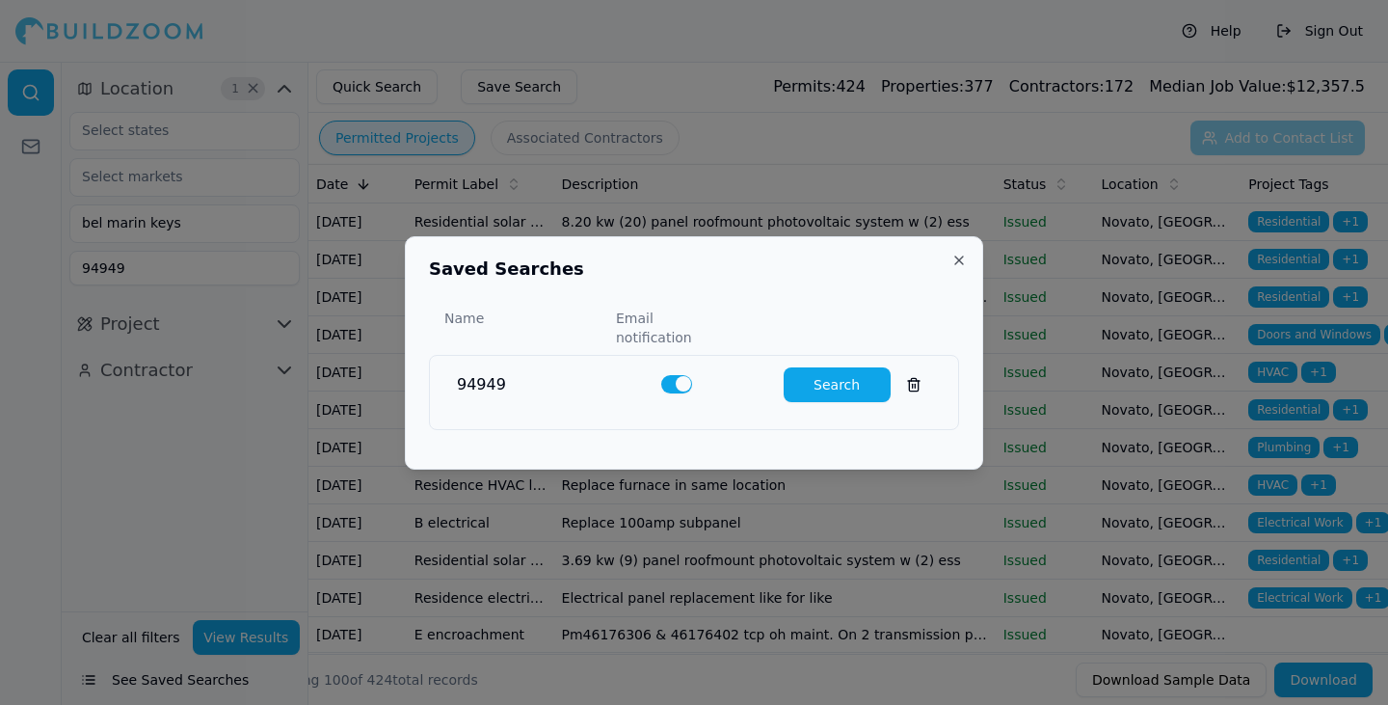
click at [962, 268] on button "Close" at bounding box center [958, 260] width 15 height 15
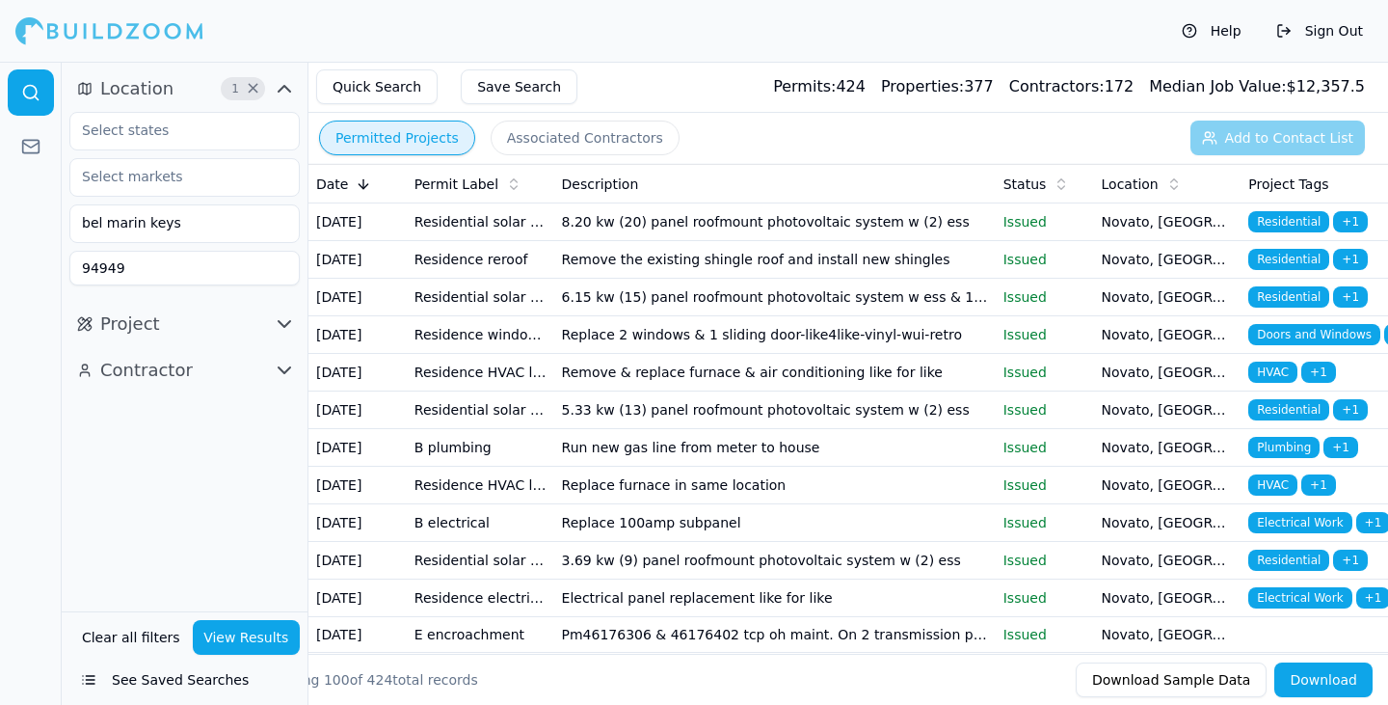
click at [287, 233] on div "bel marin keys" at bounding box center [184, 222] width 228 height 35
click at [14, 302] on div at bounding box center [31, 383] width 62 height 643
click at [193, 133] on input "text" at bounding box center [172, 130] width 204 height 35
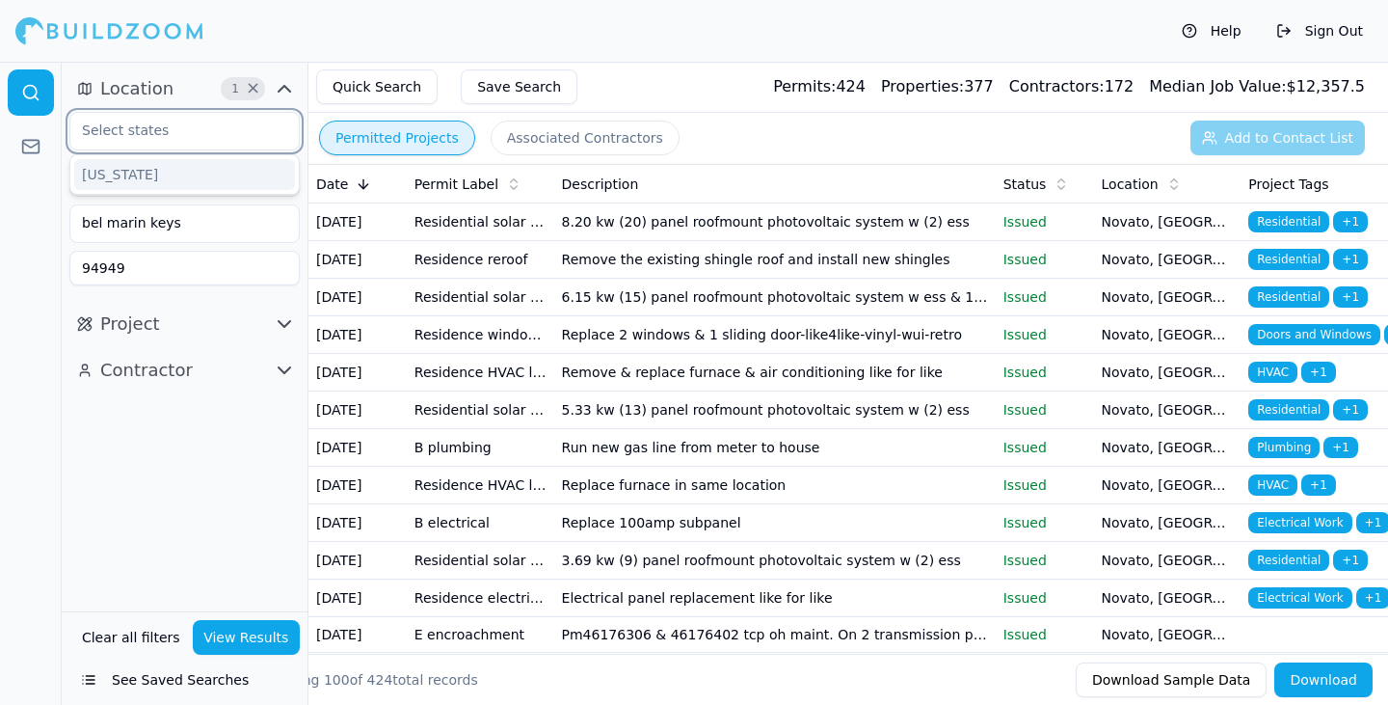
click at [193, 133] on input "text" at bounding box center [172, 130] width 204 height 35
click at [178, 161] on div "[US_STATE]" at bounding box center [184, 174] width 221 height 31
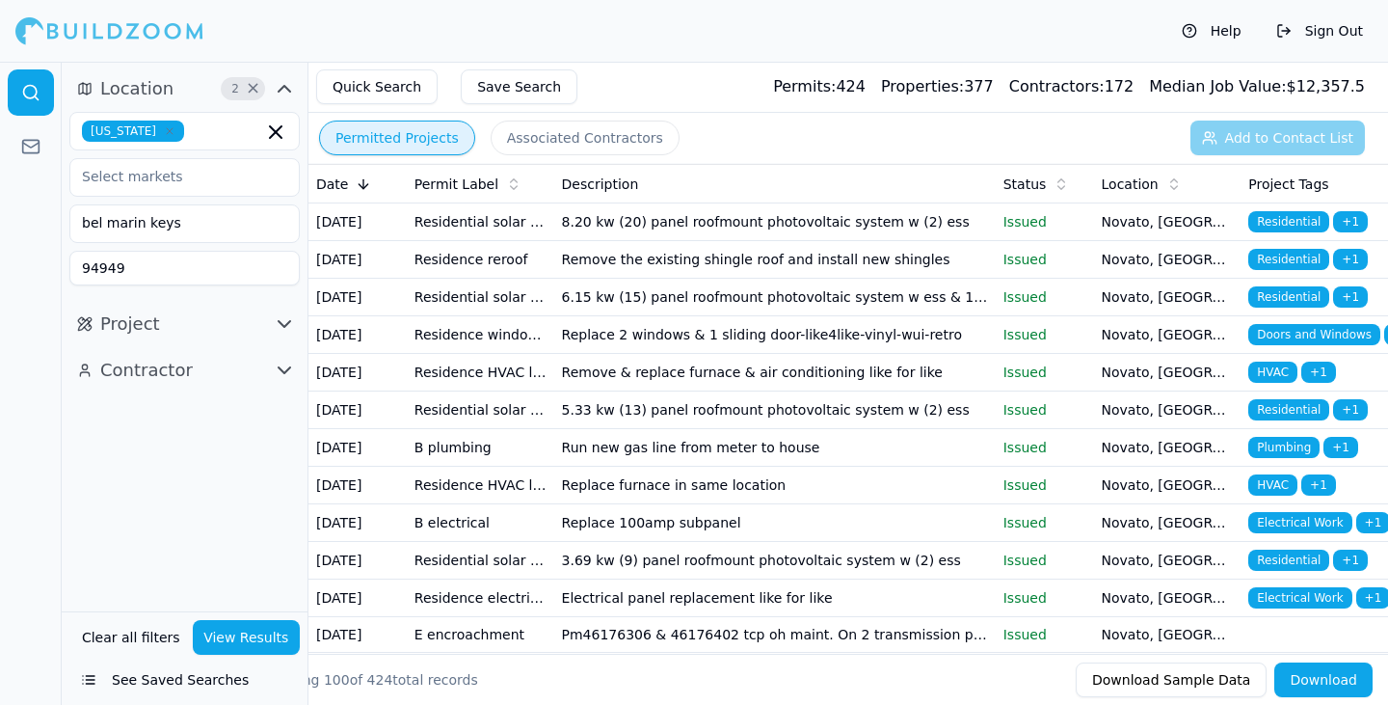
click at [152, 261] on input "94949" at bounding box center [184, 268] width 230 height 35
click at [204, 225] on input "bel marin keys" at bounding box center [172, 222] width 204 height 35
click at [112, 597] on div "Location 1 × [US_STATE] bel marin keys No cities found Project Contractor" at bounding box center [185, 336] width 246 height 549
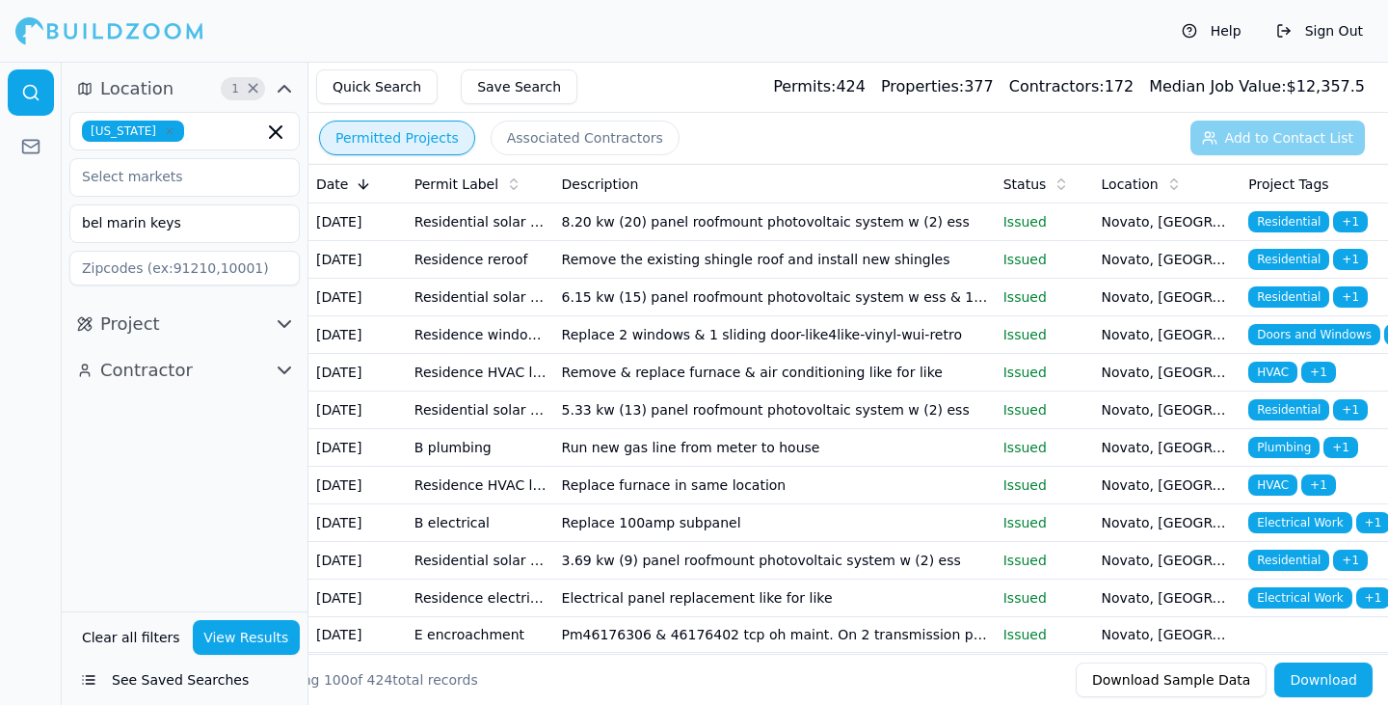
click at [238, 631] on button "View Results" at bounding box center [247, 637] width 108 height 35
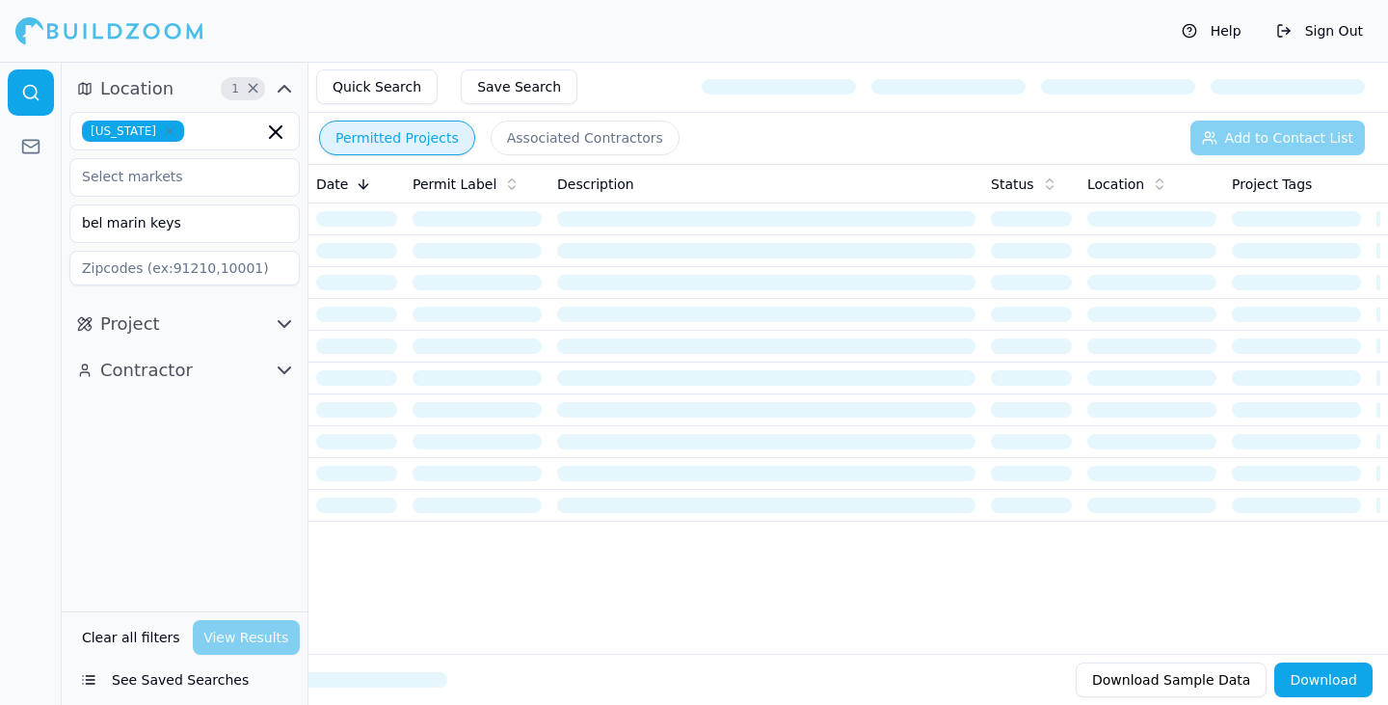
click at [84, 681] on button "See Saved Searches" at bounding box center [184, 679] width 230 height 35
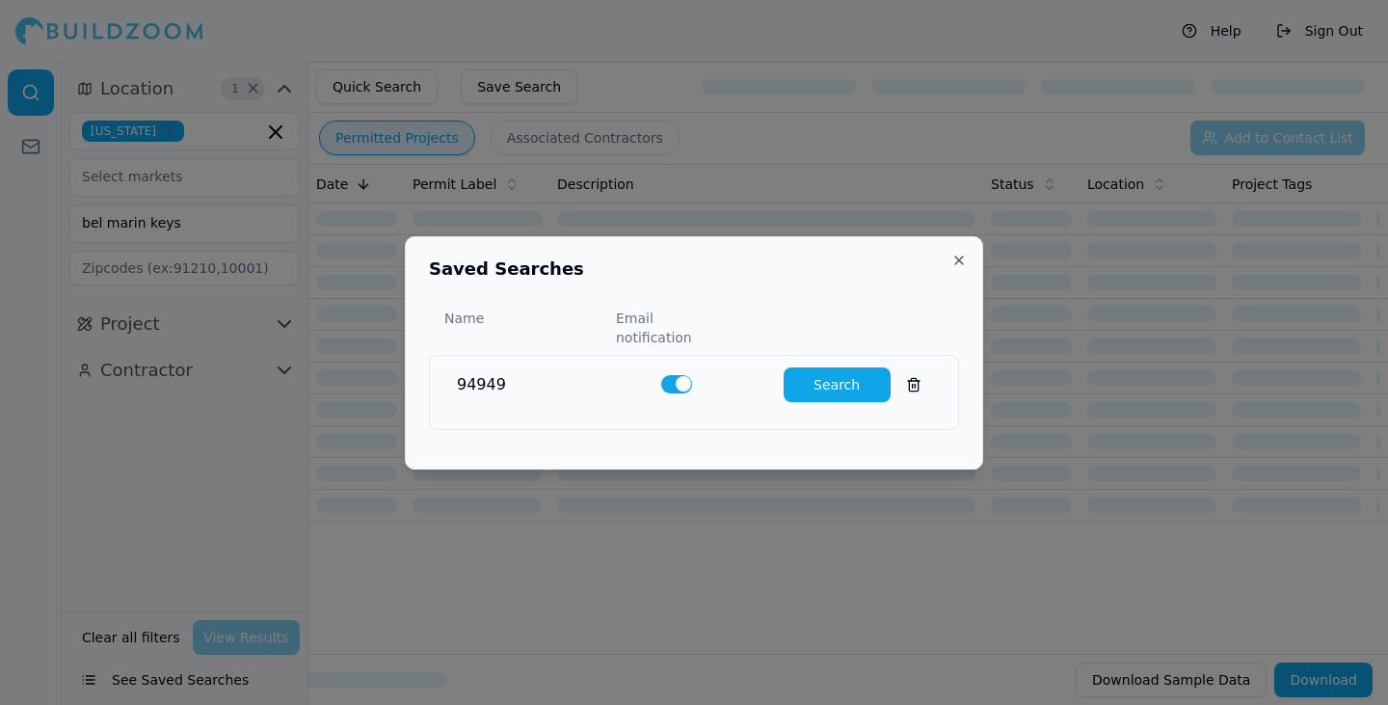
click at [897, 367] on button at bounding box center [914, 384] width 35 height 35
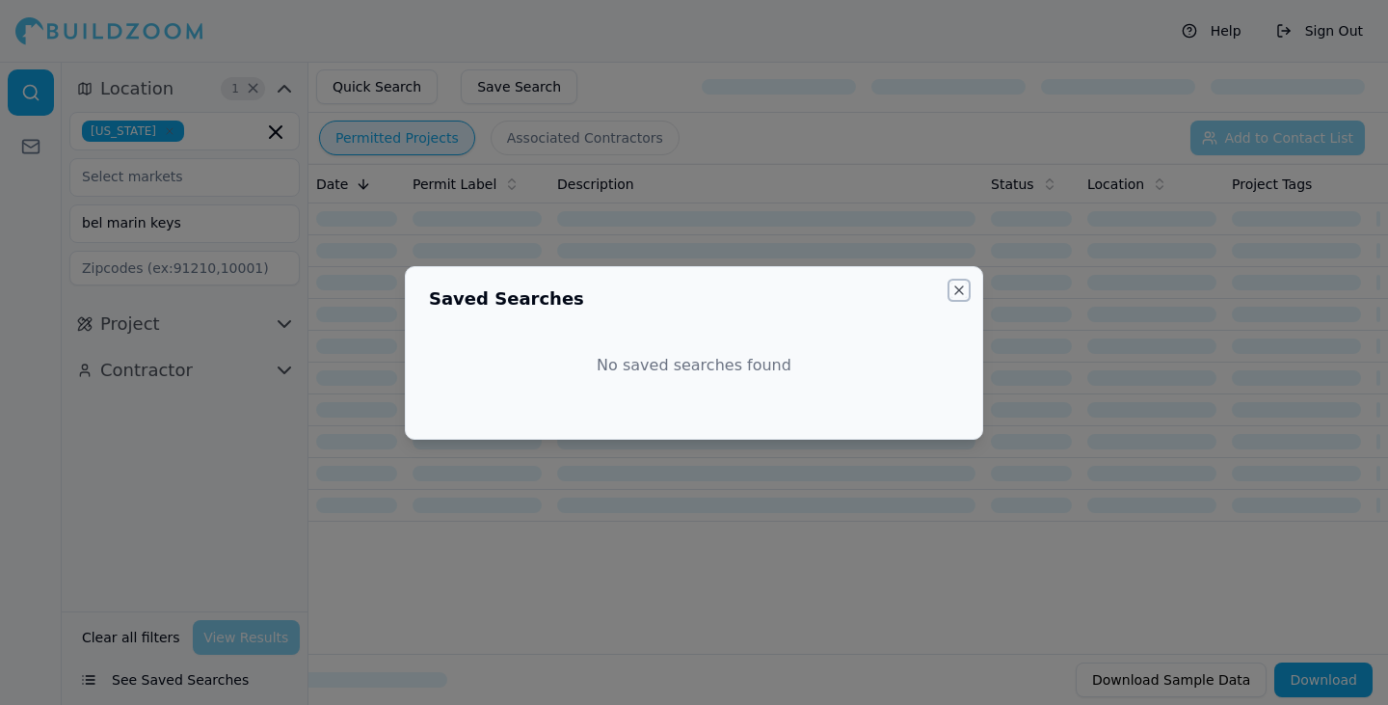
click at [954, 294] on button "Close" at bounding box center [958, 289] width 15 height 15
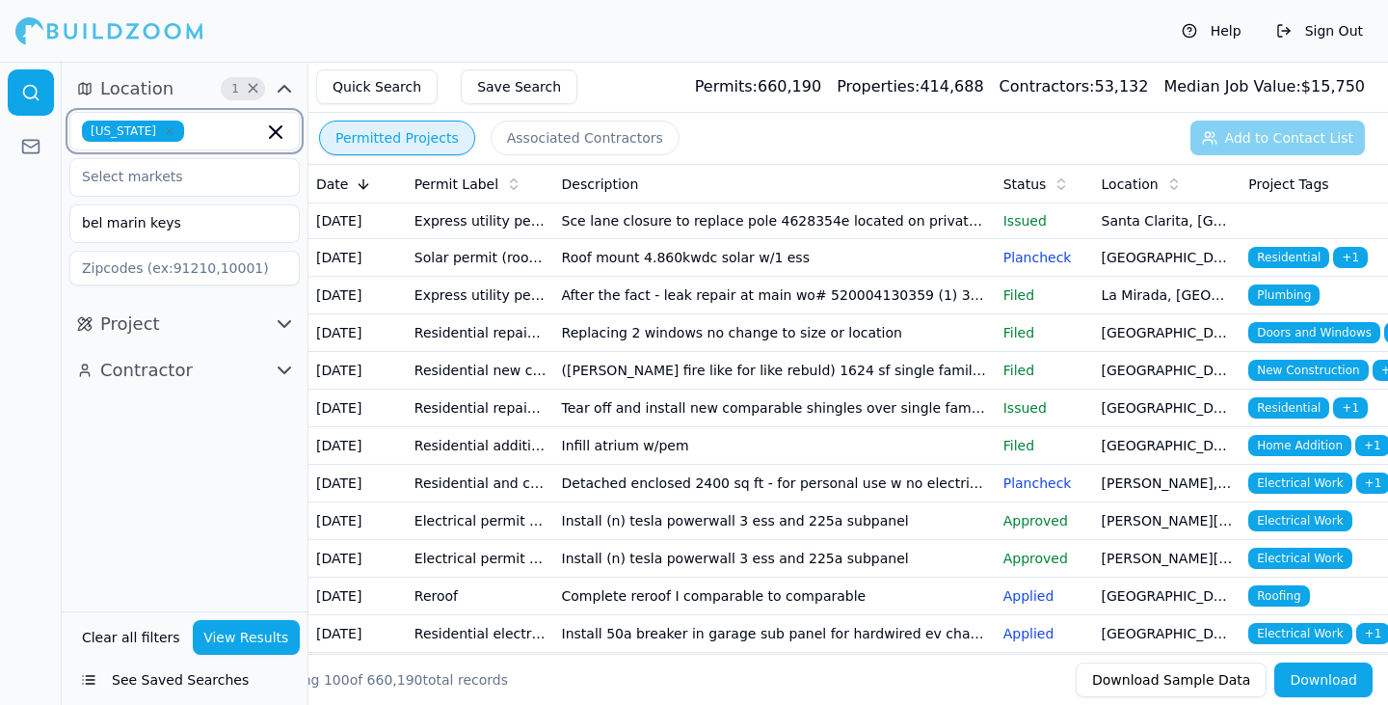
click at [281, 129] on icon "button" at bounding box center [275, 132] width 23 height 23
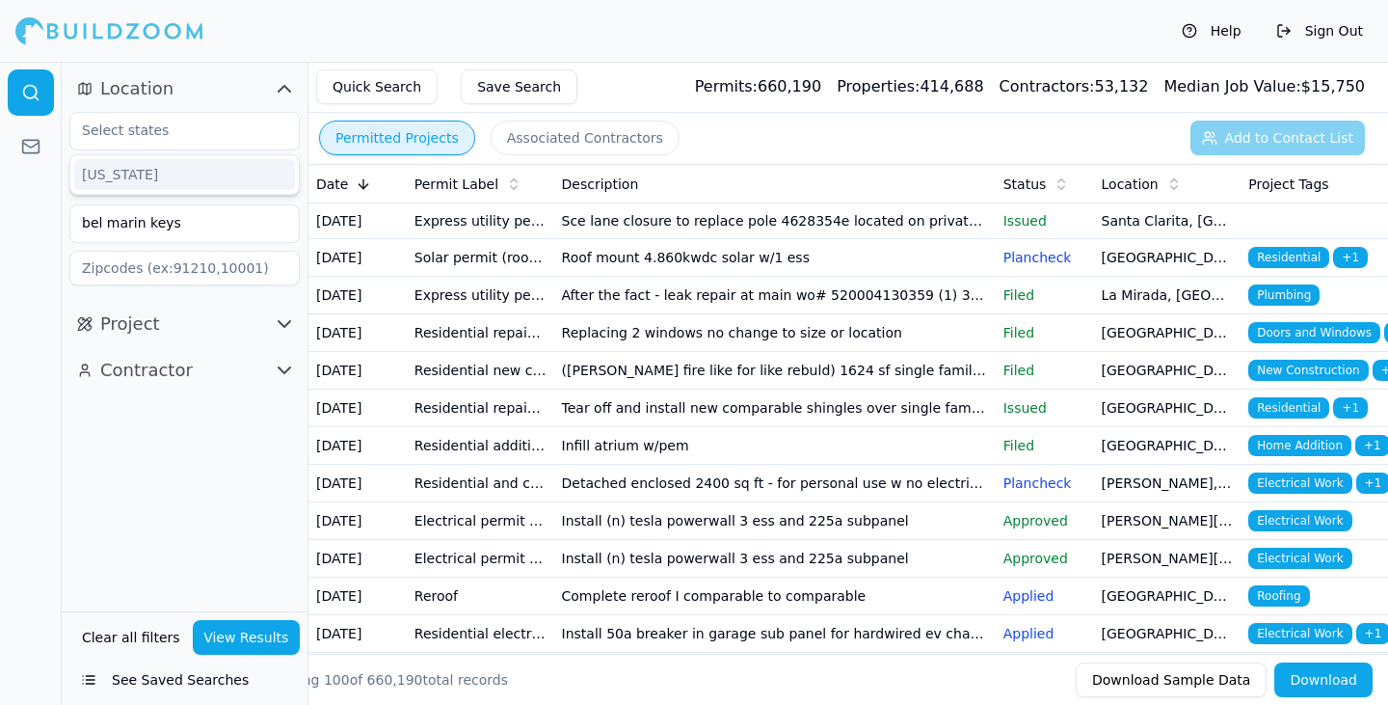
click at [236, 625] on button "View Results" at bounding box center [247, 637] width 108 height 35
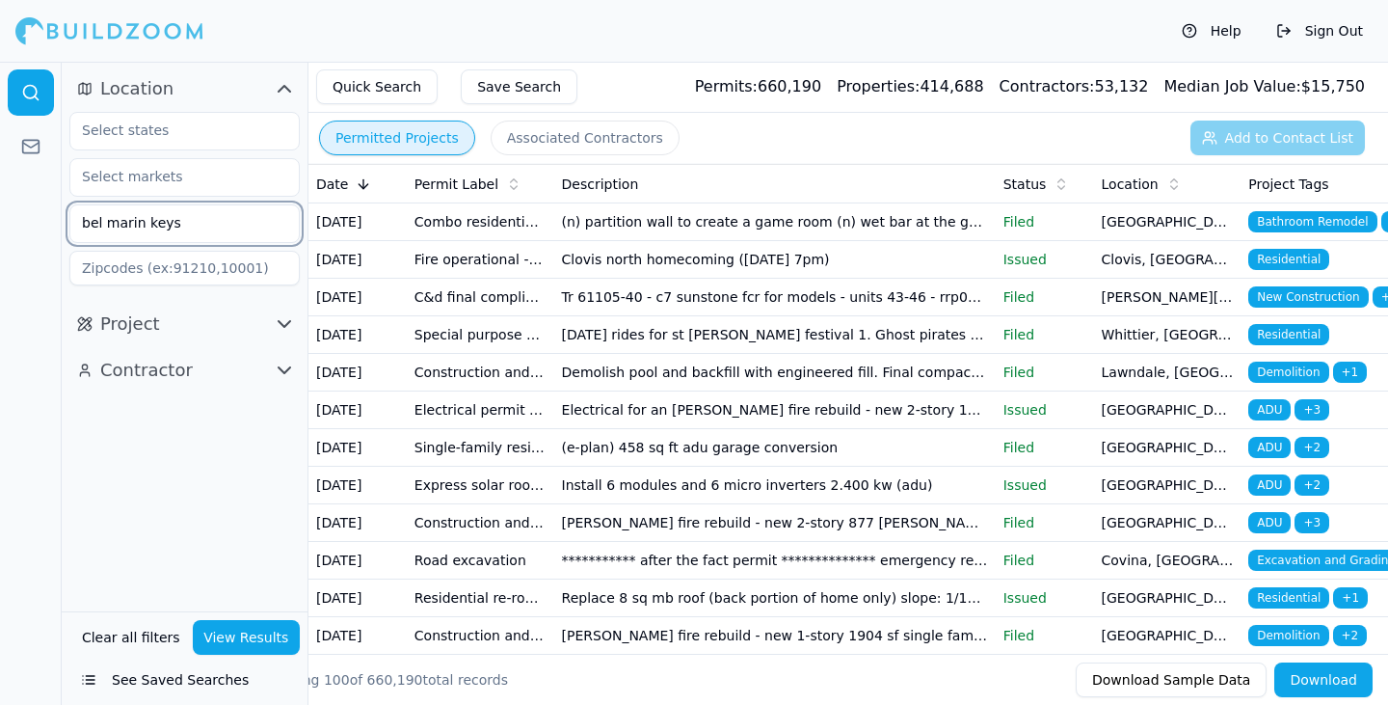
click at [193, 212] on input "bel marin keys" at bounding box center [172, 222] width 204 height 35
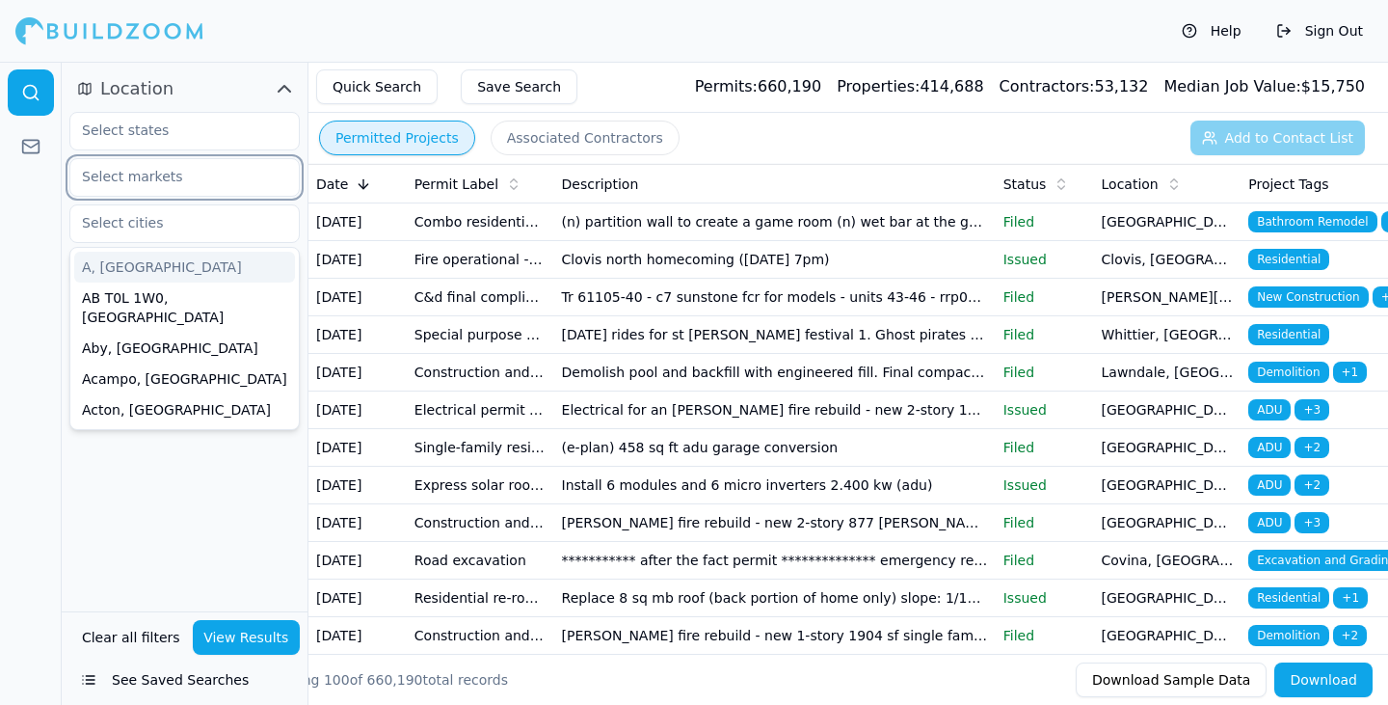
click at [222, 170] on input "text" at bounding box center [172, 176] width 204 height 35
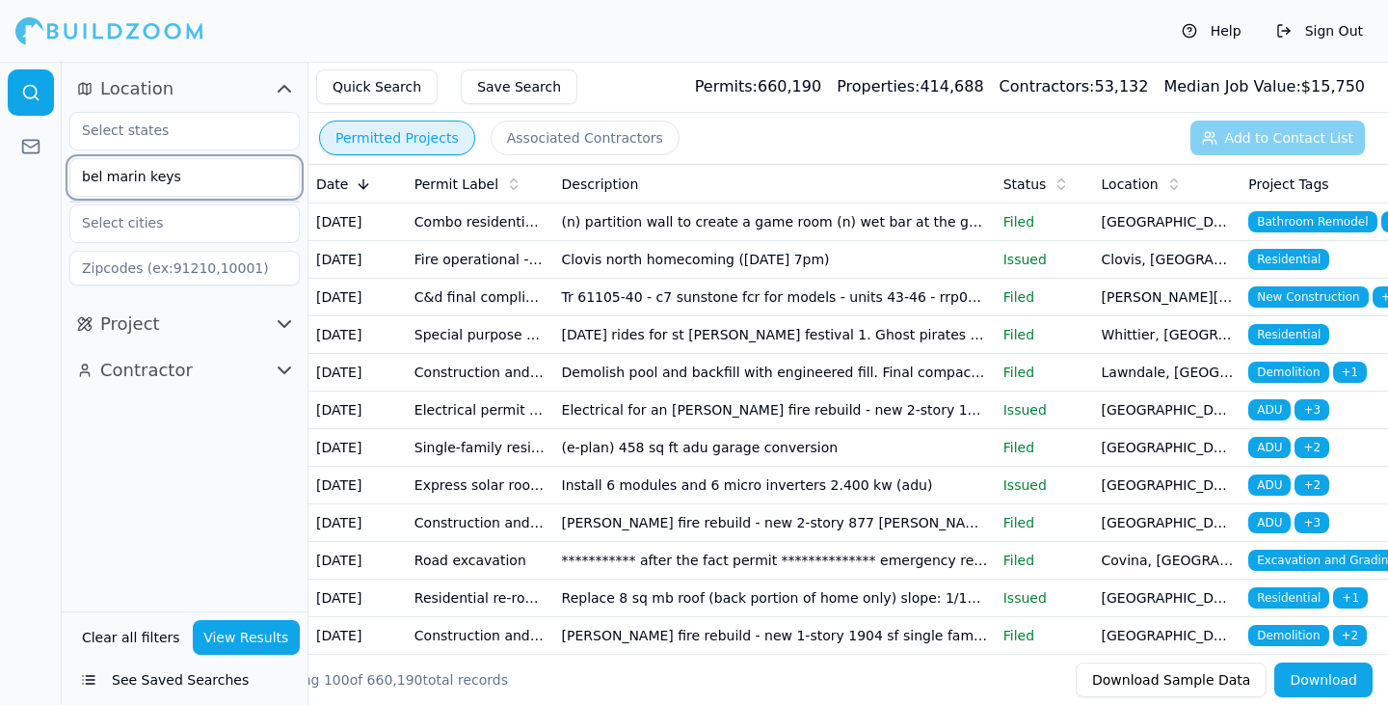
type input "bel marin keys"
click at [228, 220] on input "text" at bounding box center [172, 222] width 204 height 35
type input "bel marin keys, [GEOGRAPHIC_DATA]"
click at [162, 173] on input "bel marin keys" at bounding box center [172, 176] width 204 height 35
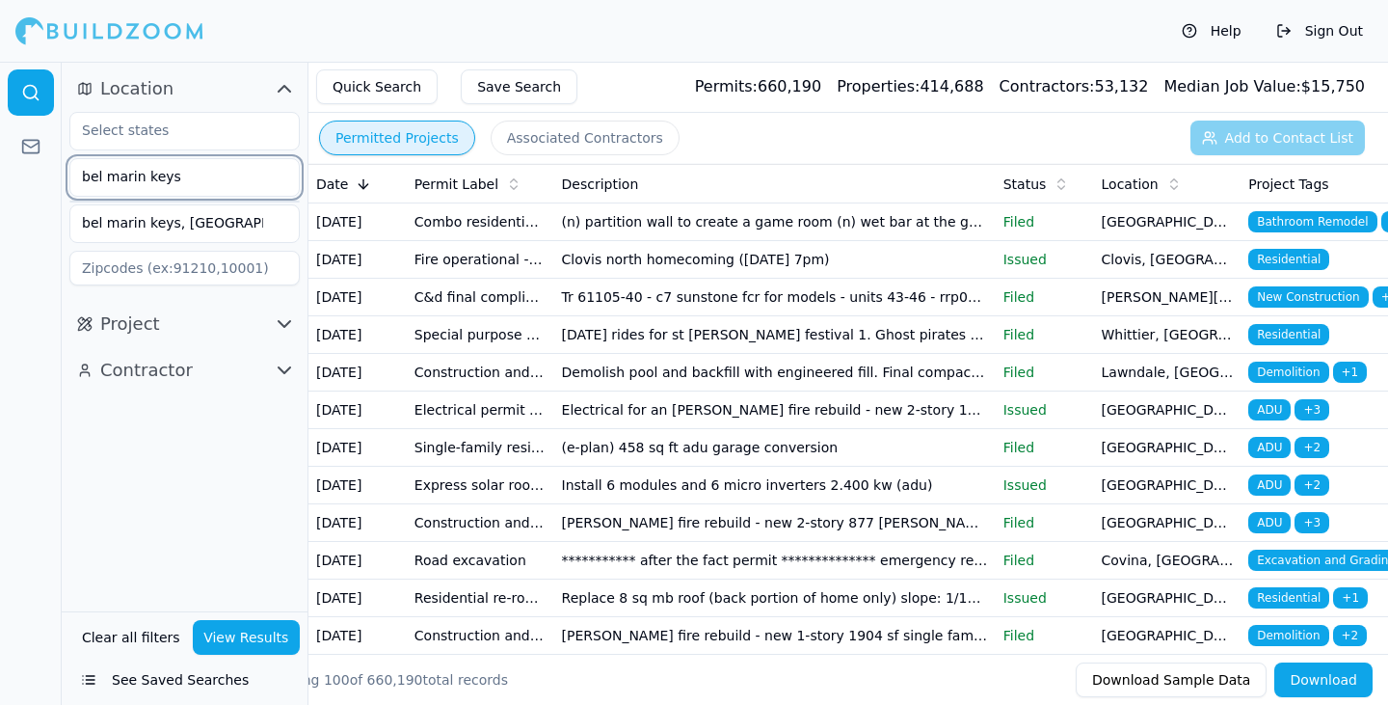
click at [162, 173] on input "bel marin keys" at bounding box center [172, 176] width 204 height 35
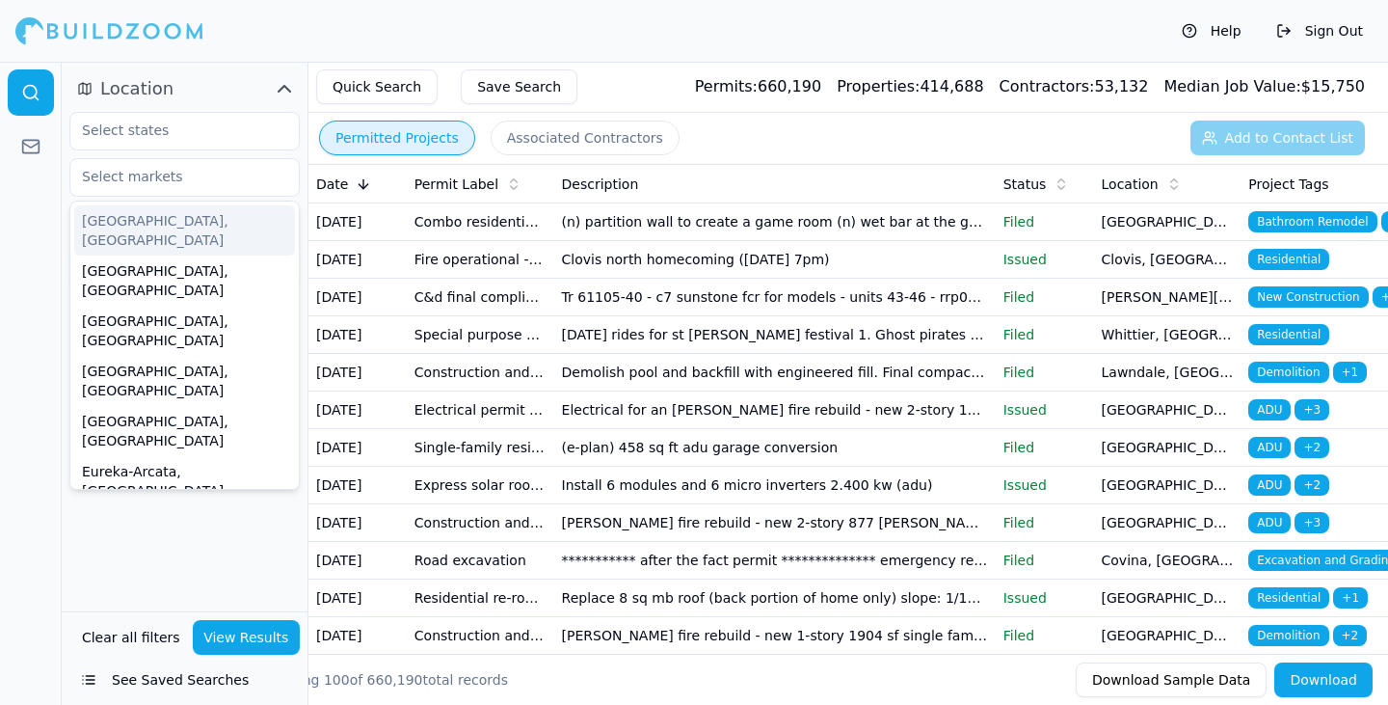
click at [0, 191] on div at bounding box center [31, 383] width 62 height 643
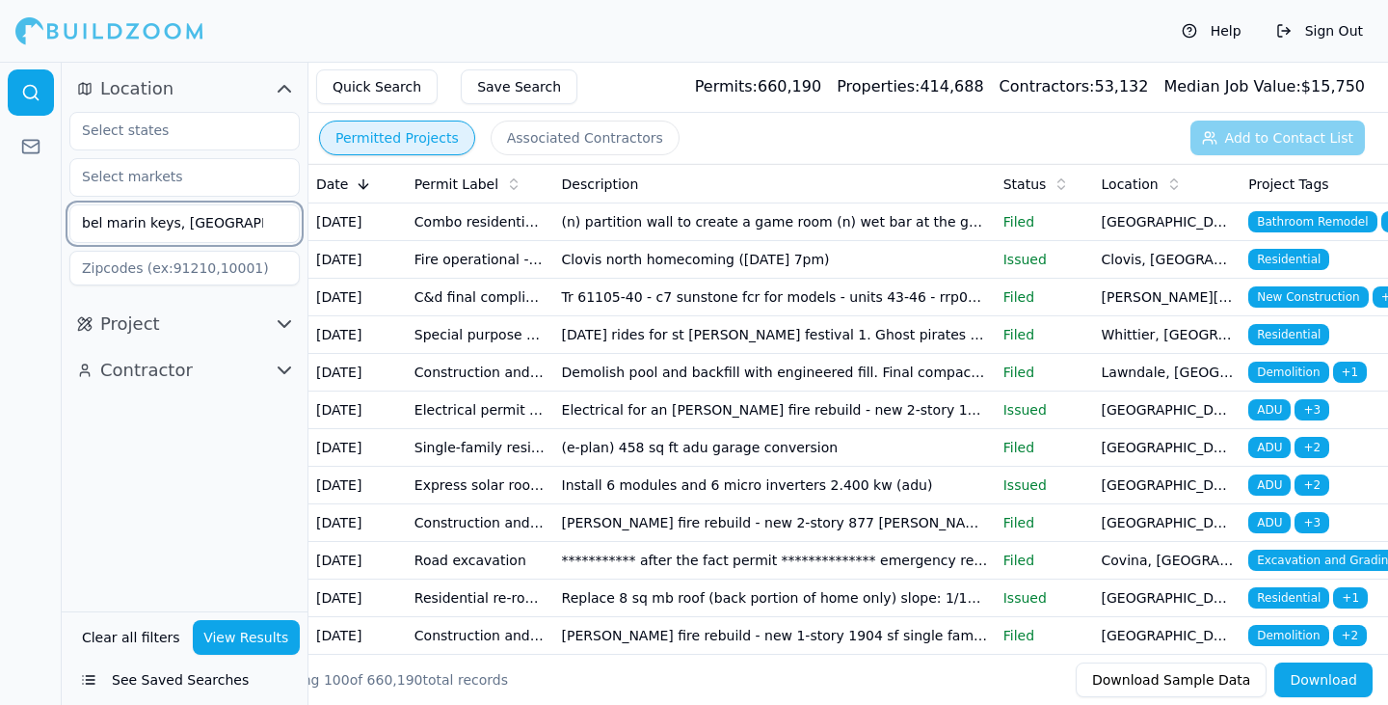
click at [251, 224] on input "bel marin keys, [GEOGRAPHIC_DATA]" at bounding box center [172, 222] width 204 height 35
click at [133, 222] on input "bel marin keys, [GEOGRAPHIC_DATA]" at bounding box center [172, 222] width 204 height 35
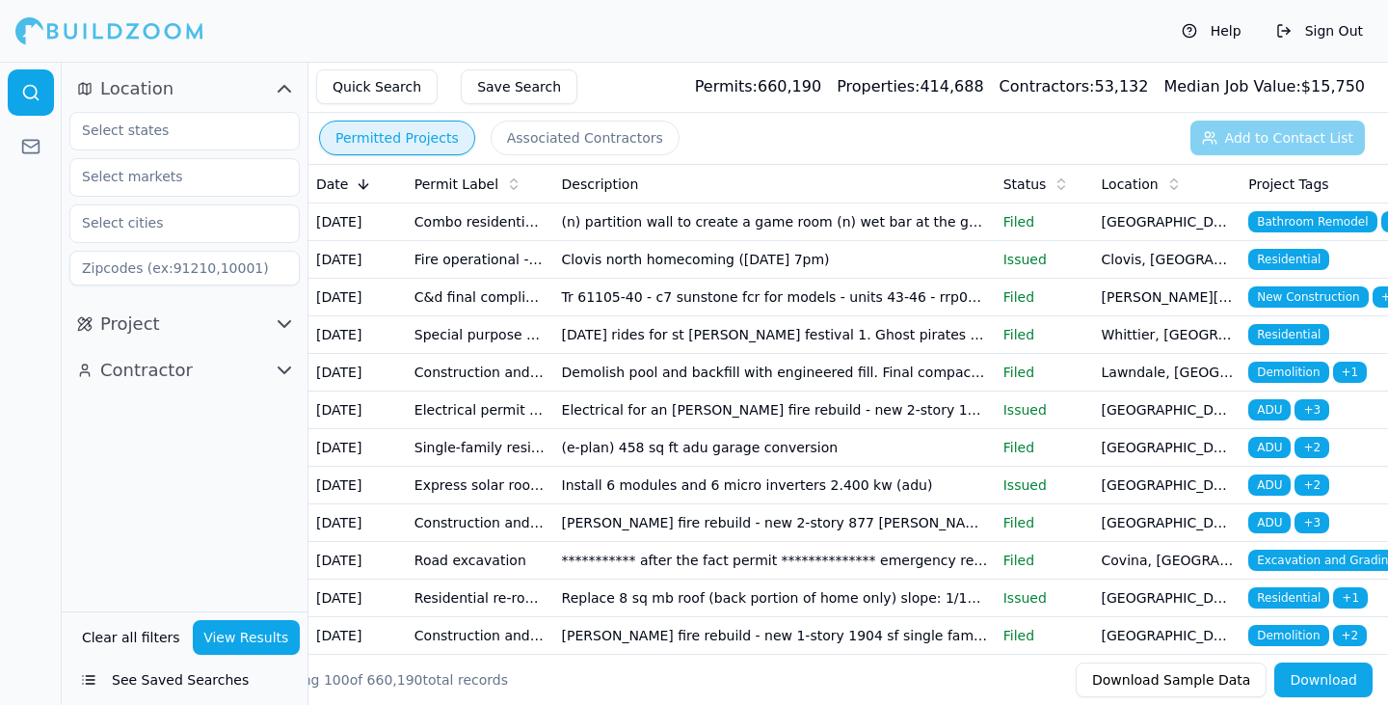
click at [34, 275] on div at bounding box center [31, 383] width 62 height 643
click at [141, 257] on input at bounding box center [184, 268] width 230 height 35
type input "94949"
click at [242, 631] on button "View Results" at bounding box center [247, 637] width 108 height 35
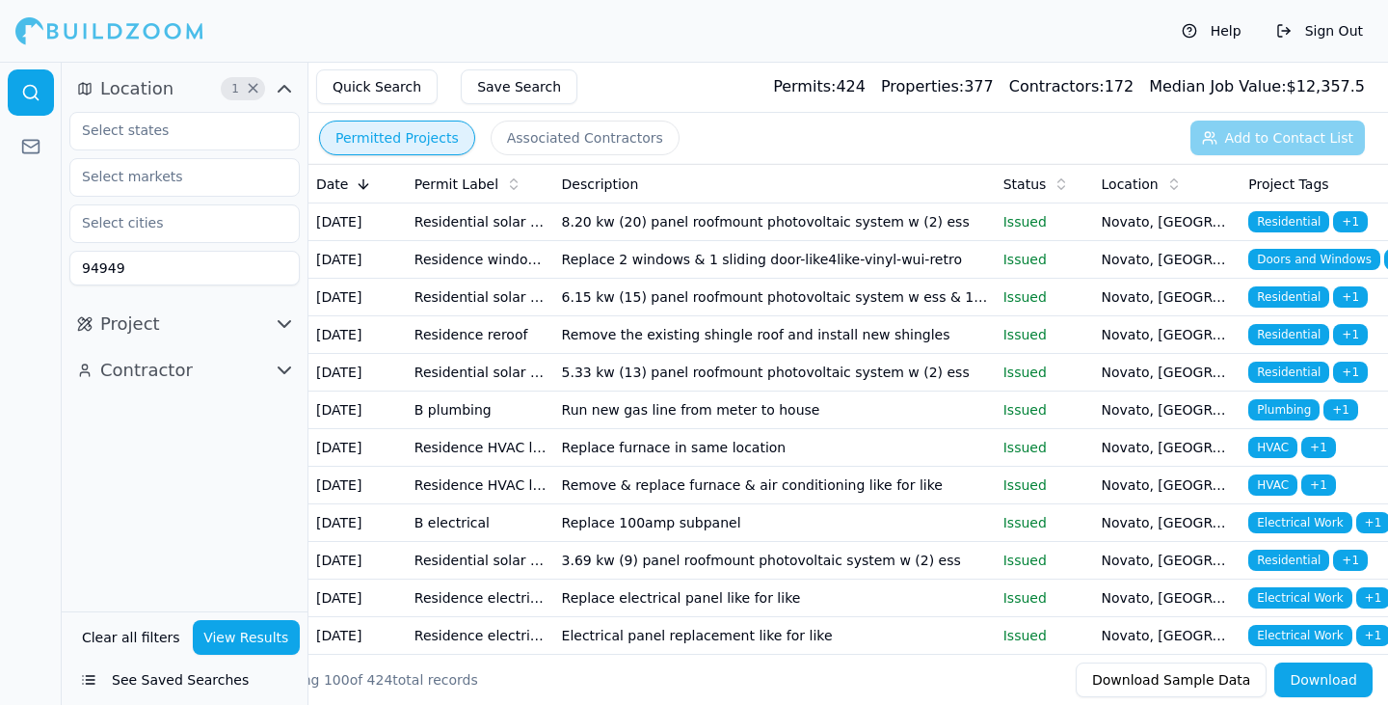
click at [1333, 677] on button "Download" at bounding box center [1323, 679] width 98 height 35
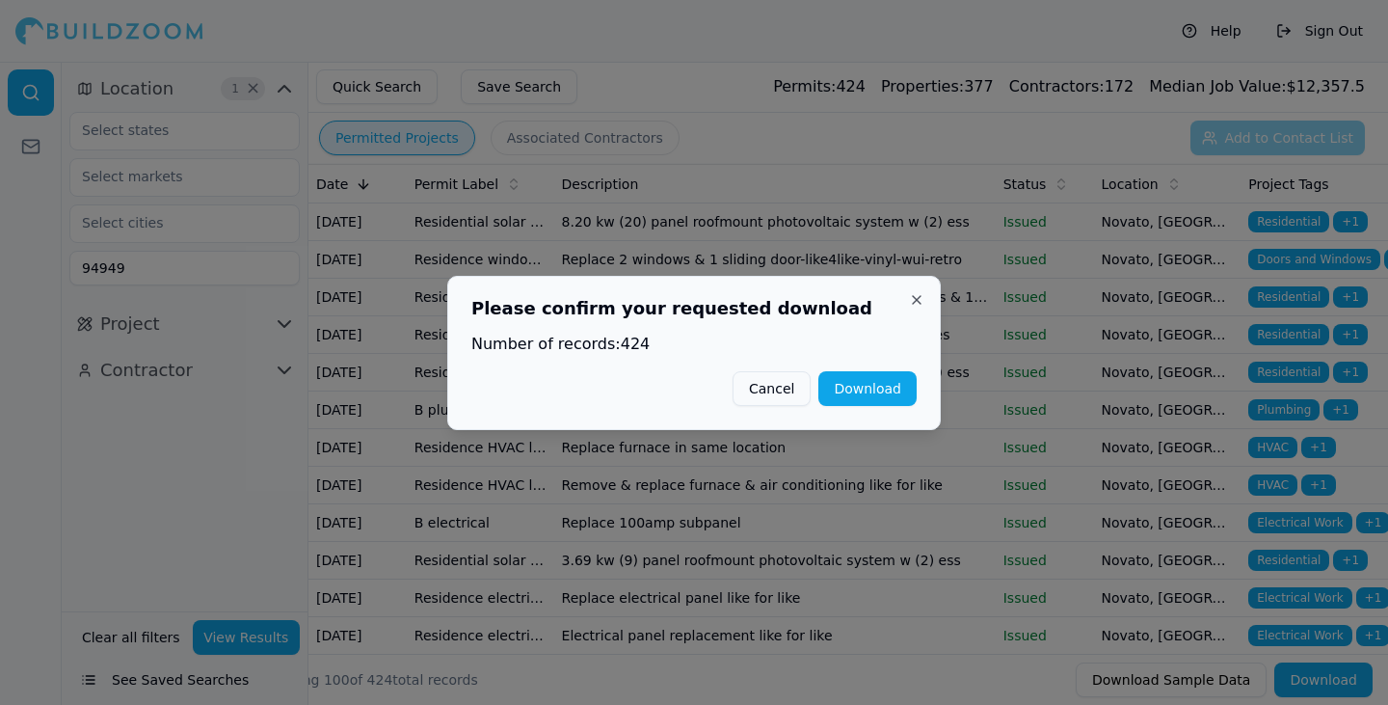
click at [898, 403] on button "Download" at bounding box center [867, 388] width 98 height 35
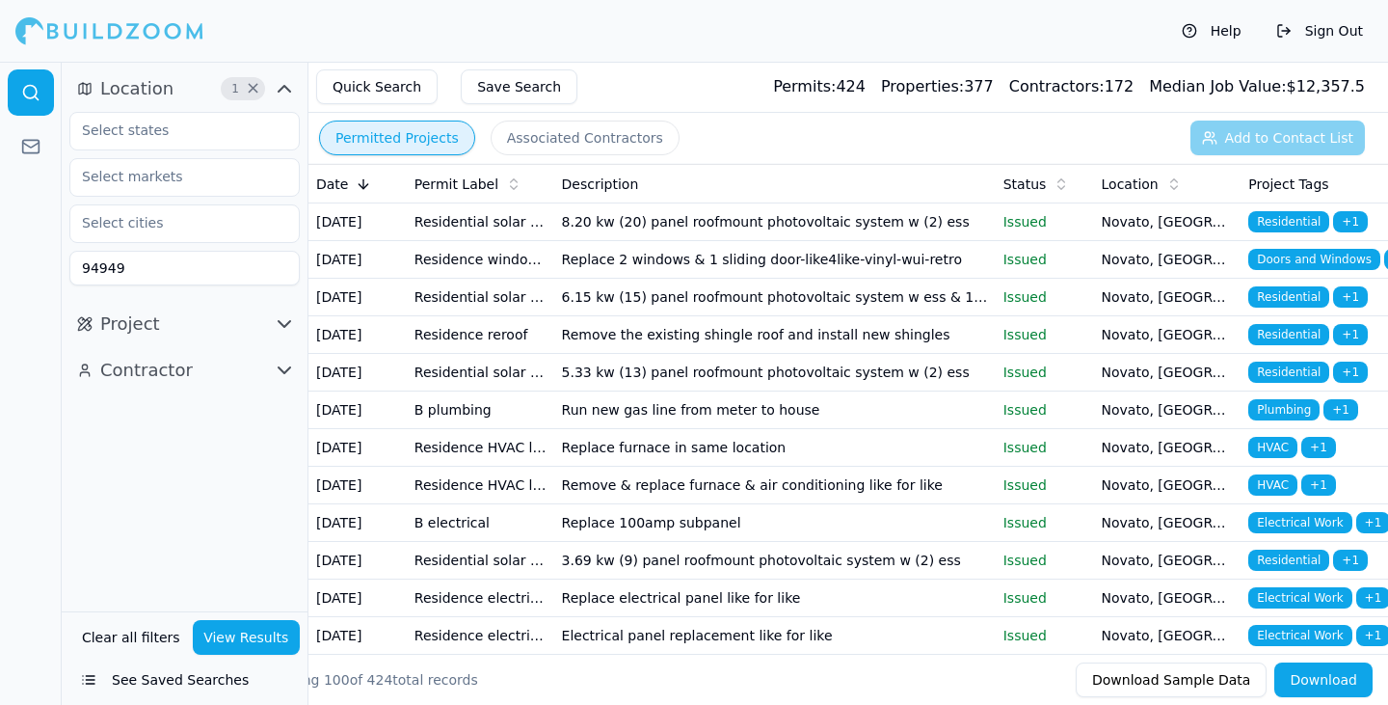
click at [1313, 31] on button "Sign Out" at bounding box center [1320, 30] width 106 height 31
